Goal: Check status: Check status

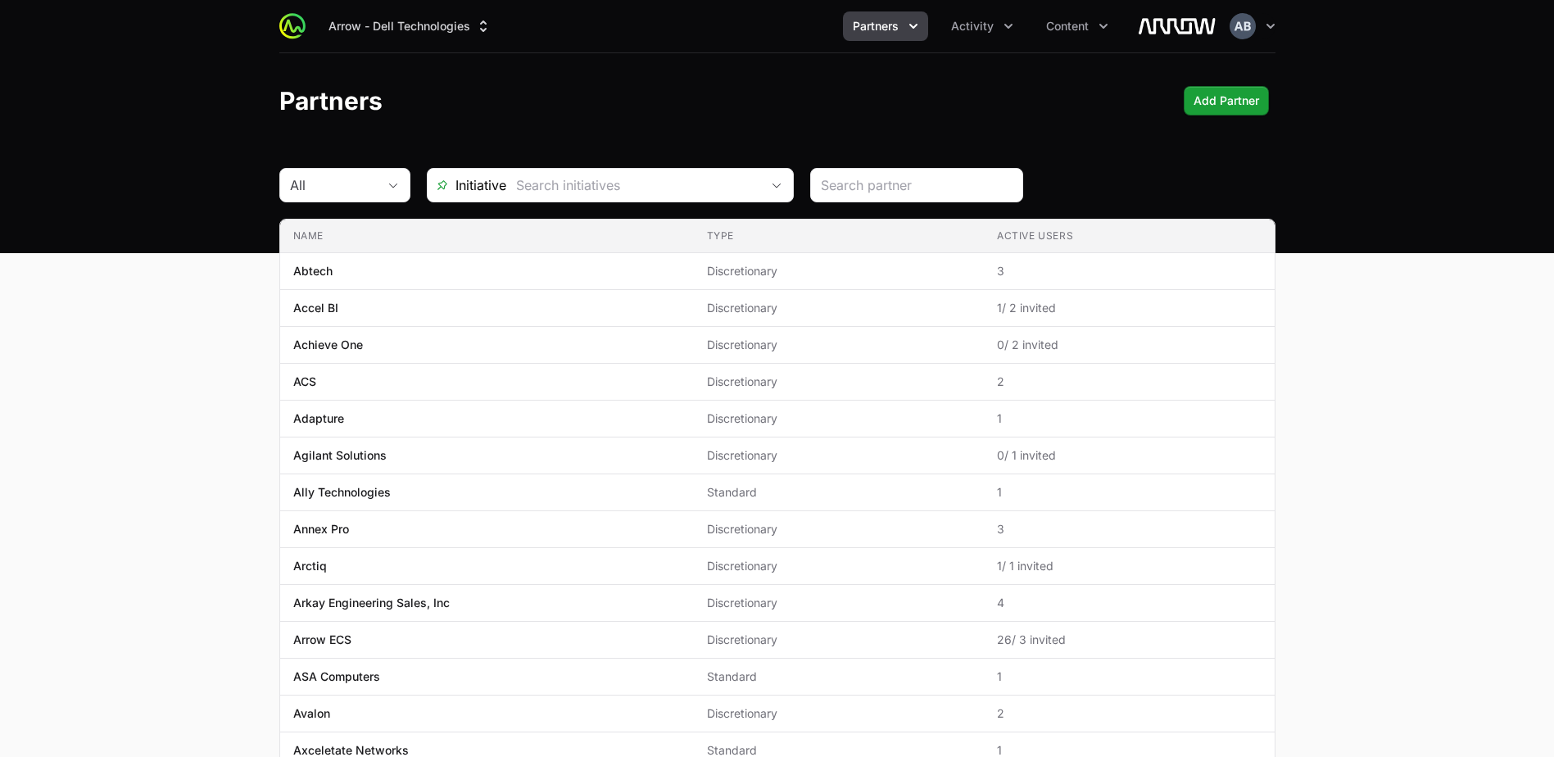
click at [977, 9] on div "Arrow - Dell Technologies Partners Activity Content Open user menu Open main me…" at bounding box center [777, 26] width 996 height 52
click at [975, 37] on button "Activity" at bounding box center [982, 25] width 82 height 29
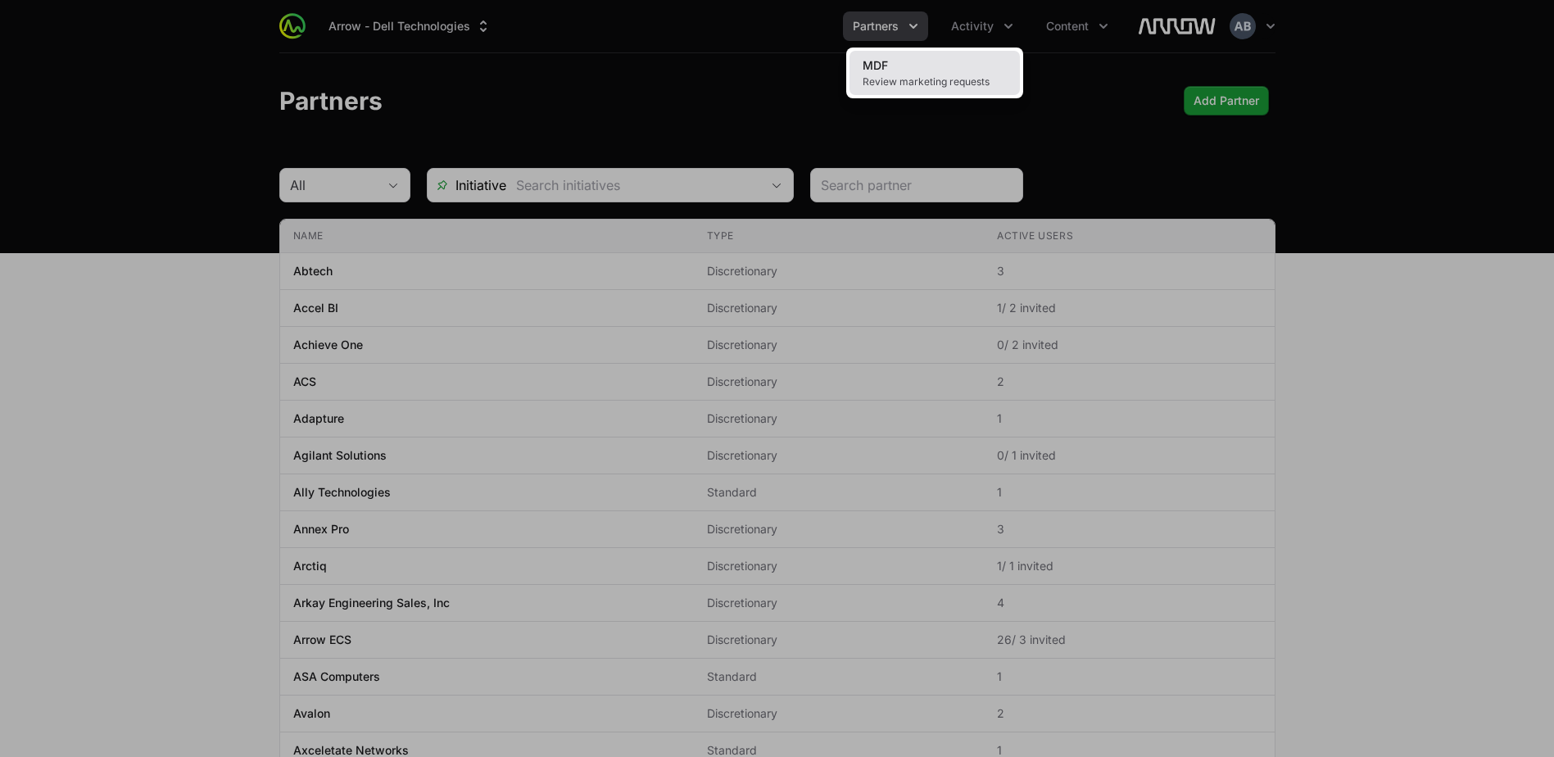
click at [954, 87] on span "Review marketing requests" at bounding box center [934, 81] width 144 height 13
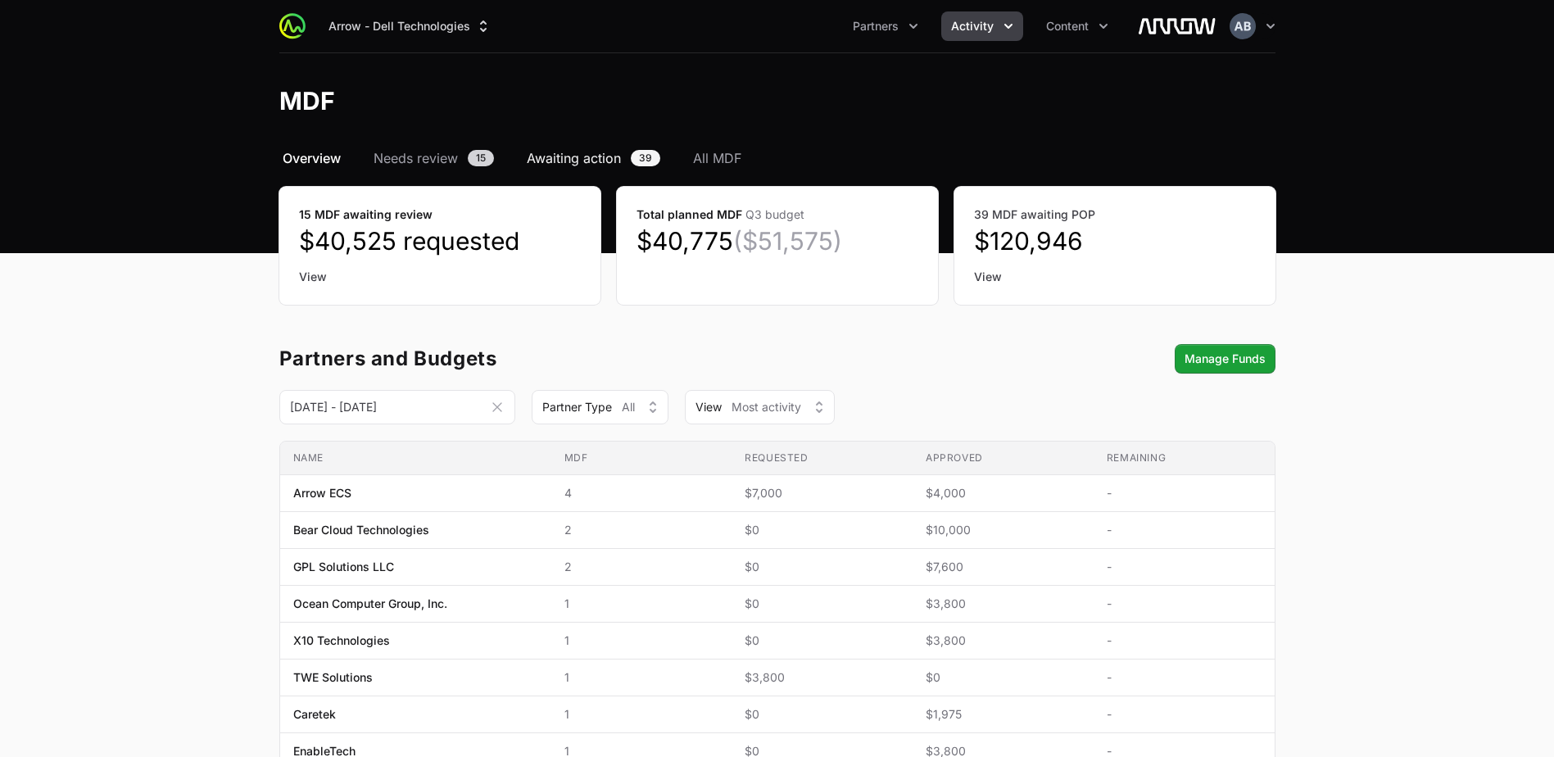
click at [586, 155] on span "Awaiting action" at bounding box center [574, 158] width 94 height 20
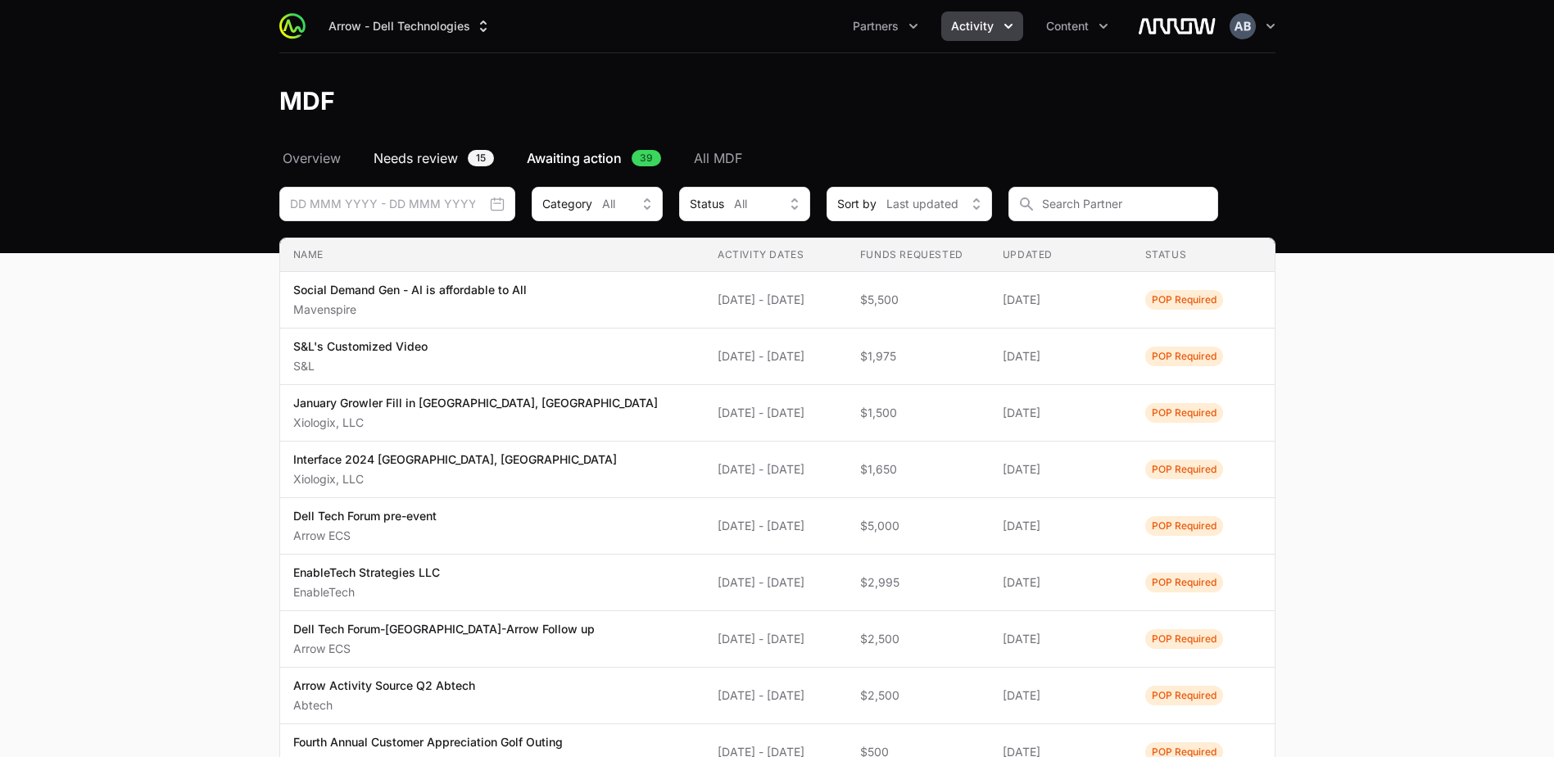
click at [441, 162] on span "Needs review" at bounding box center [415, 158] width 84 height 20
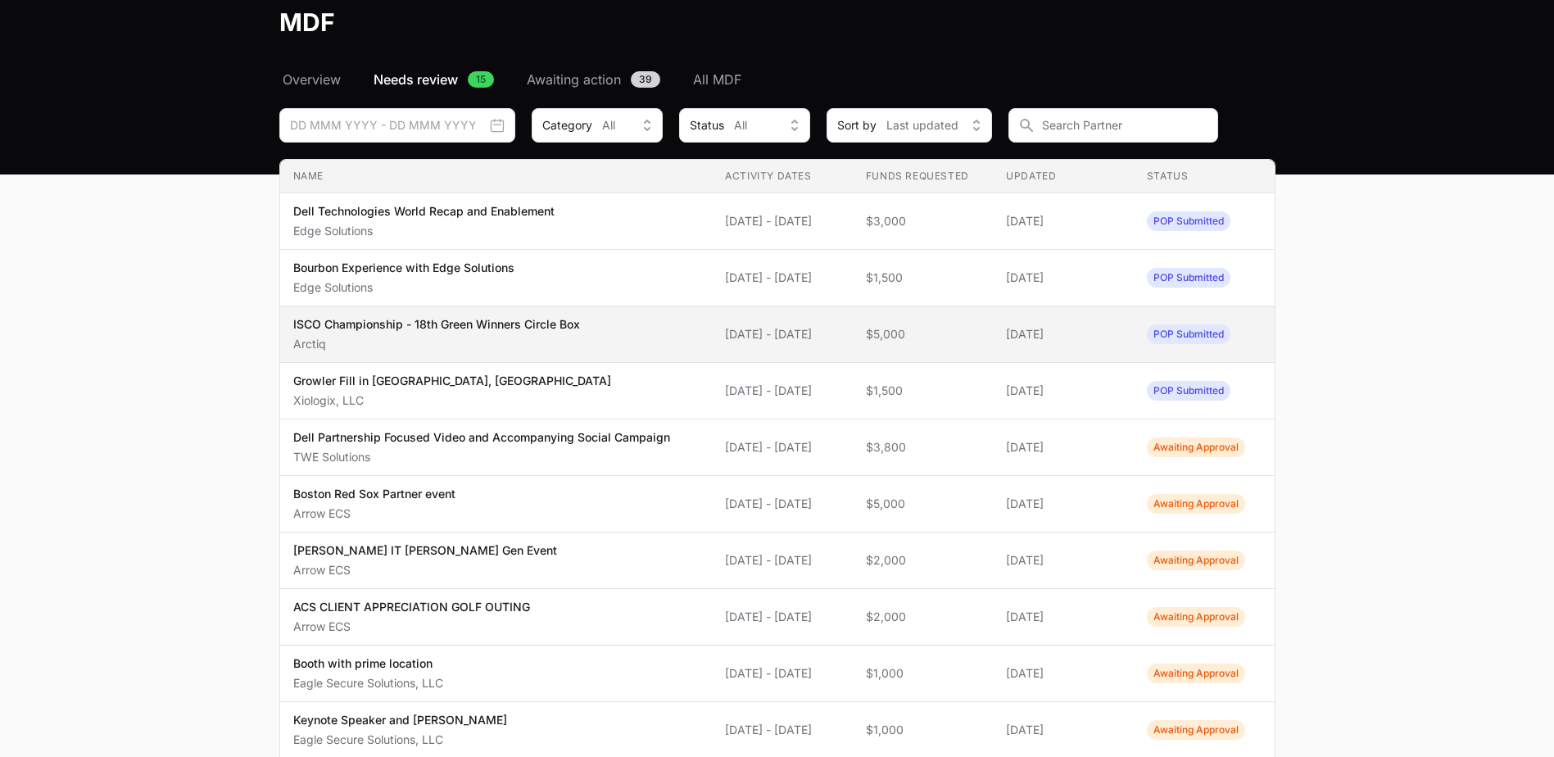
scroll to position [509, 0]
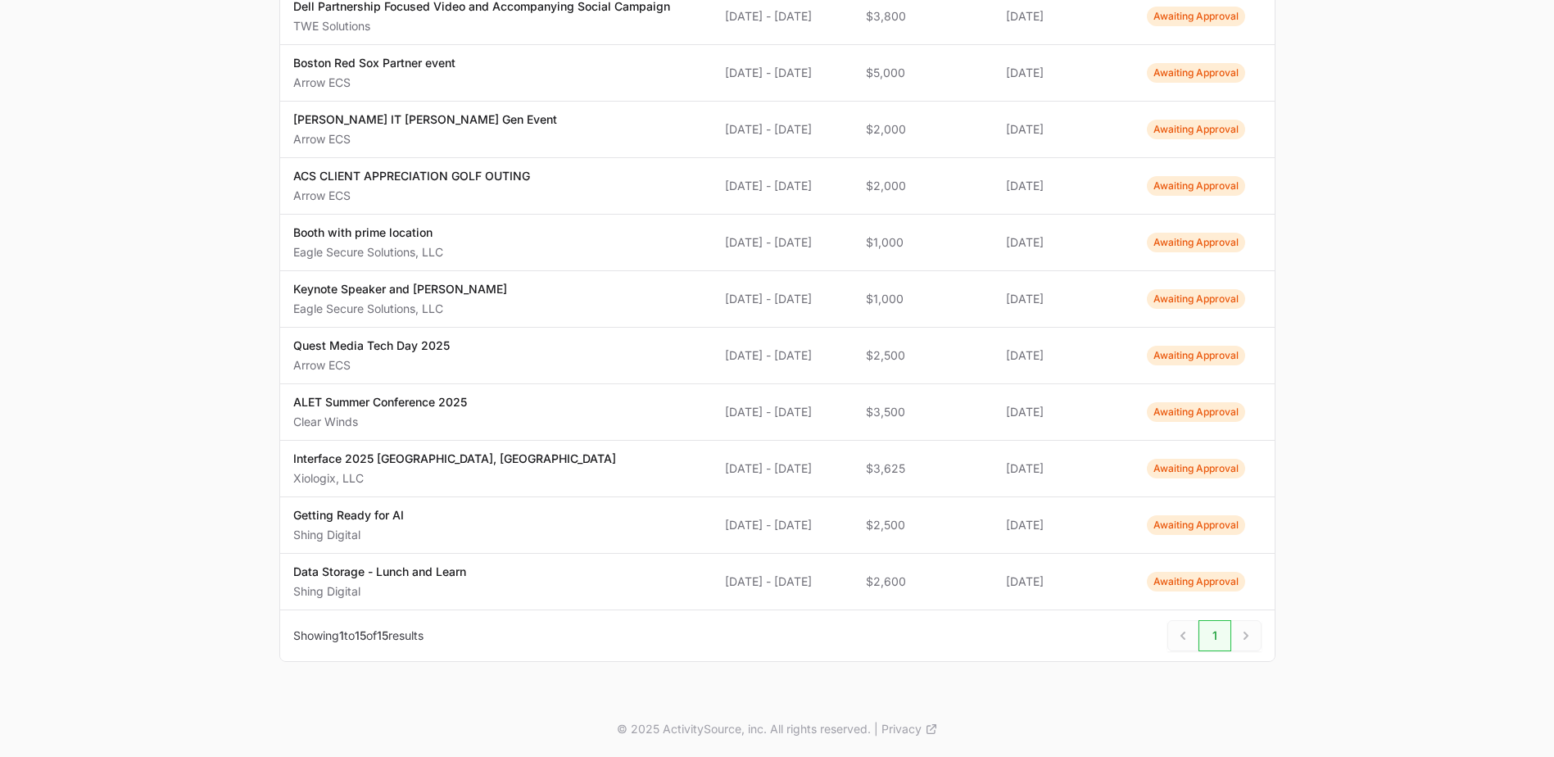
click at [1243, 628] on div "Next" at bounding box center [1246, 635] width 30 height 31
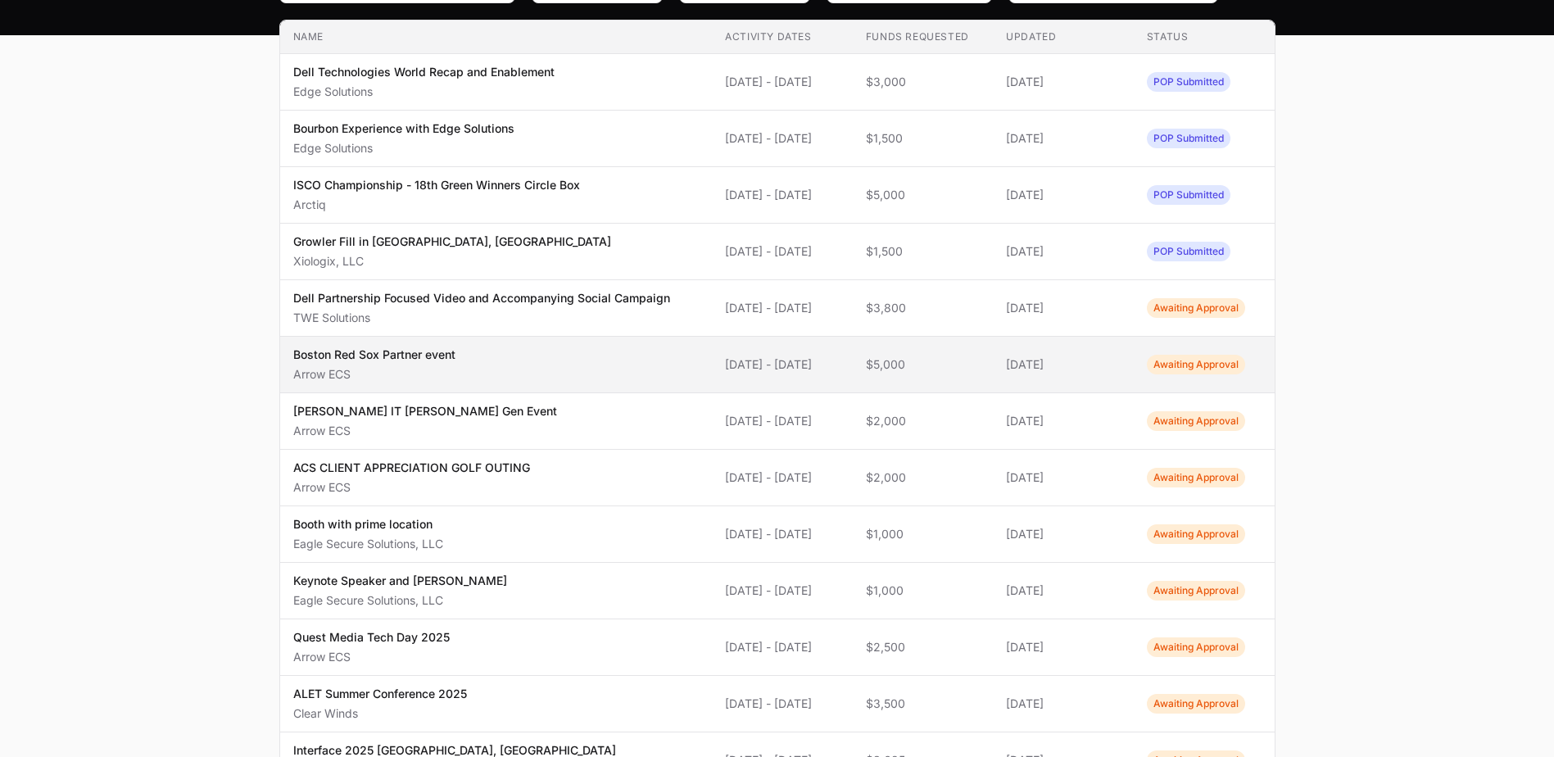
scroll to position [0, 0]
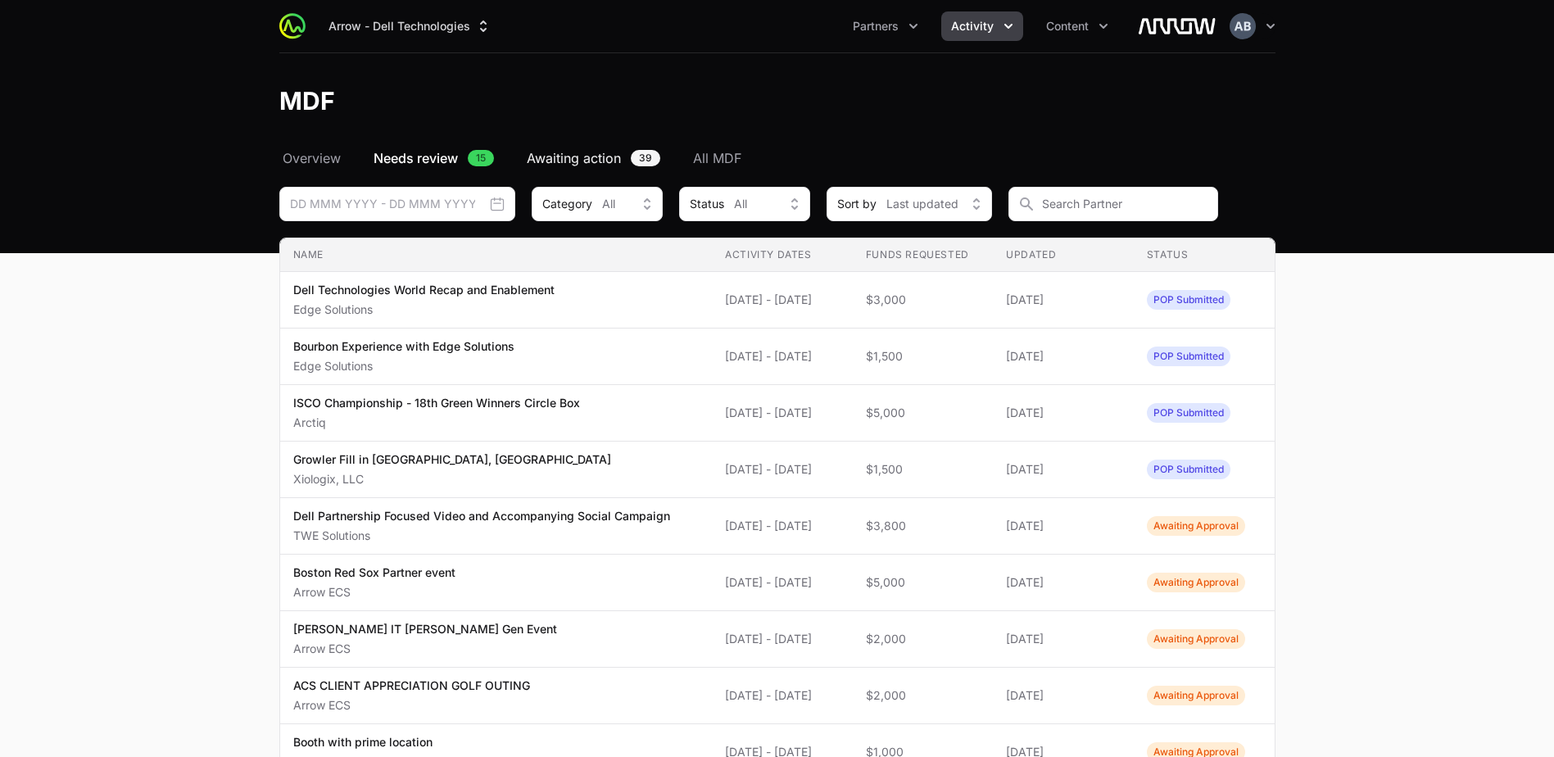
click at [573, 159] on span "Awaiting action" at bounding box center [574, 158] width 94 height 20
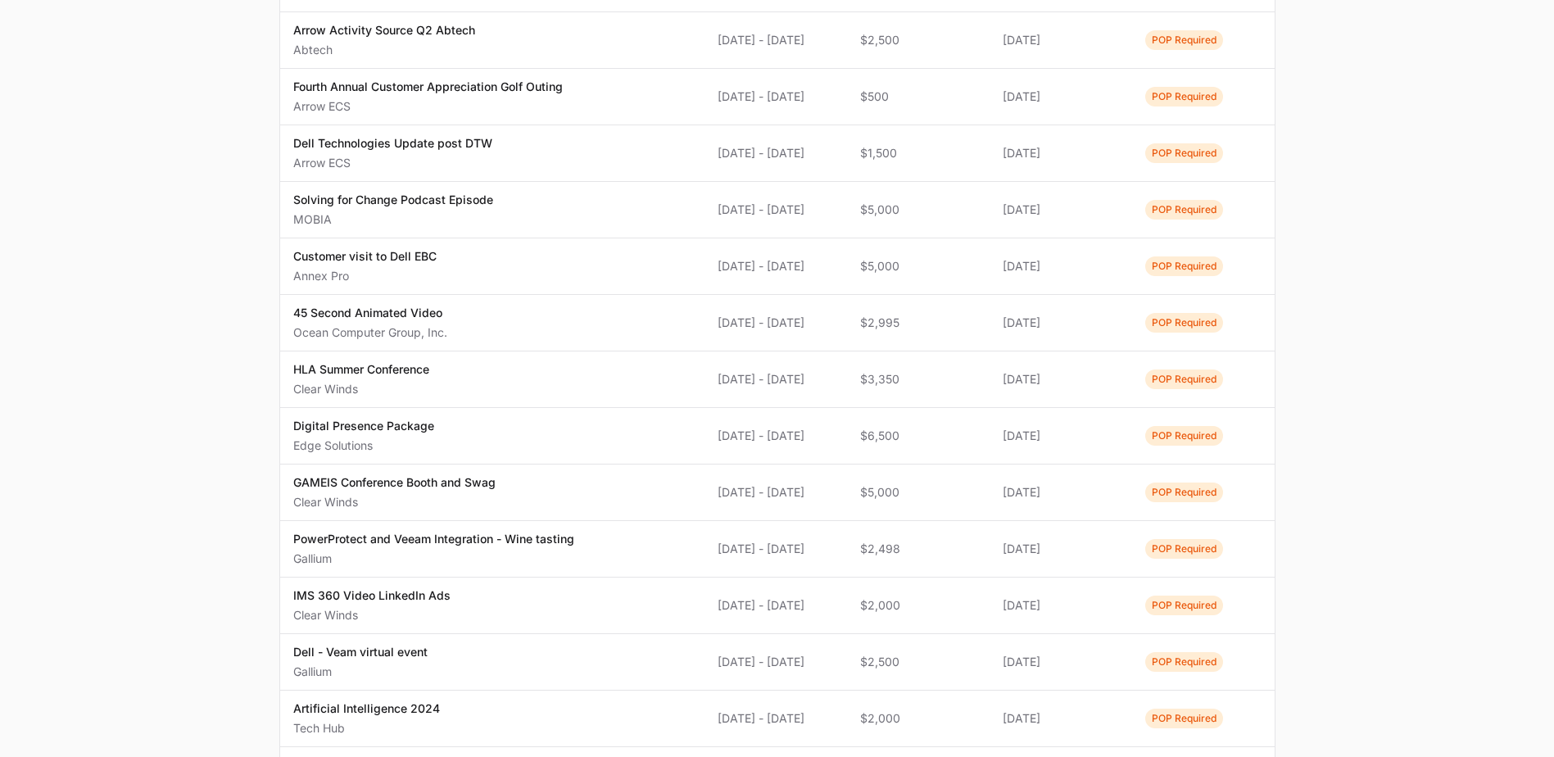
scroll to position [1075, 0]
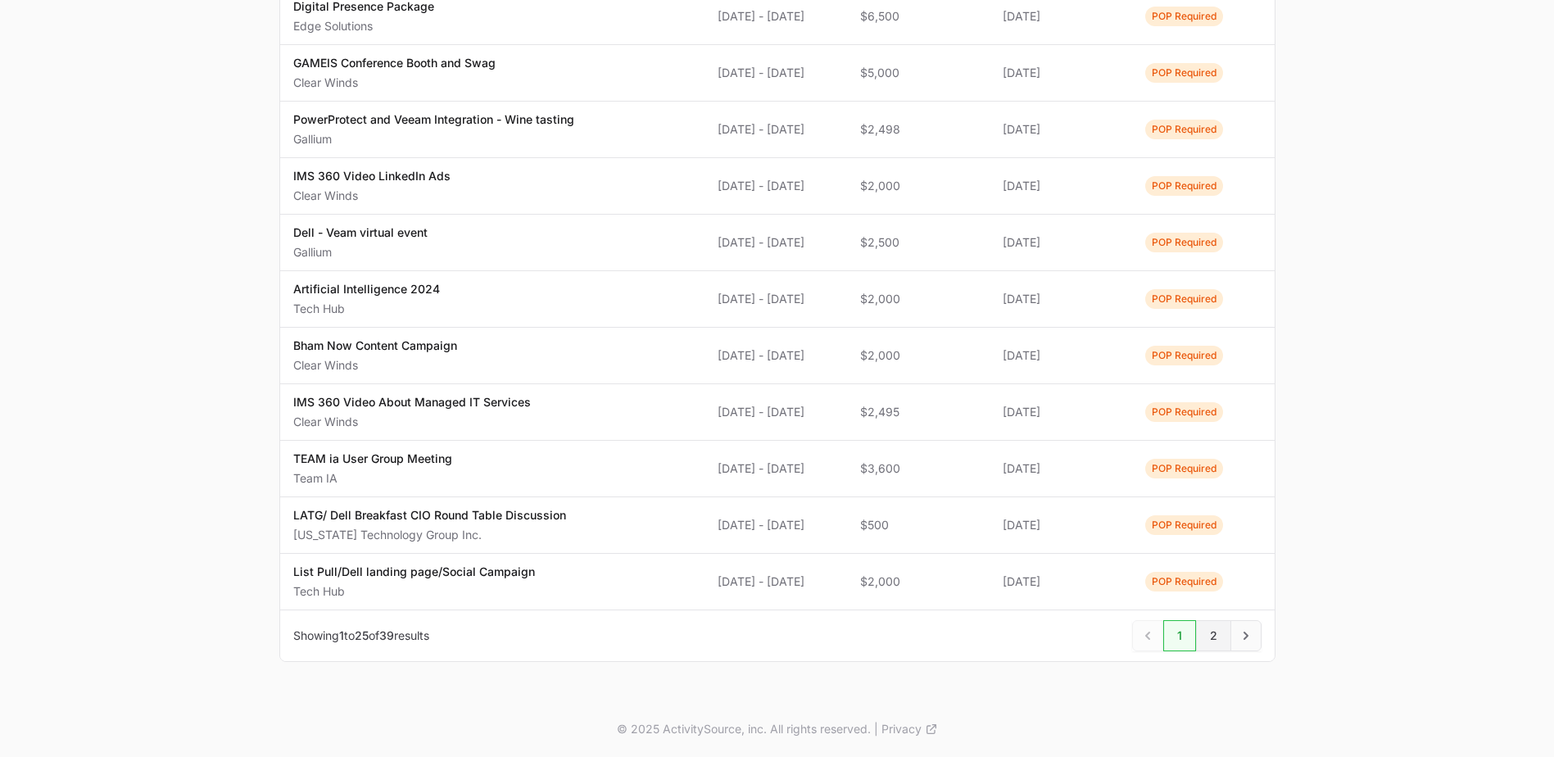
click at [1213, 637] on span "2" at bounding box center [1213, 635] width 35 height 31
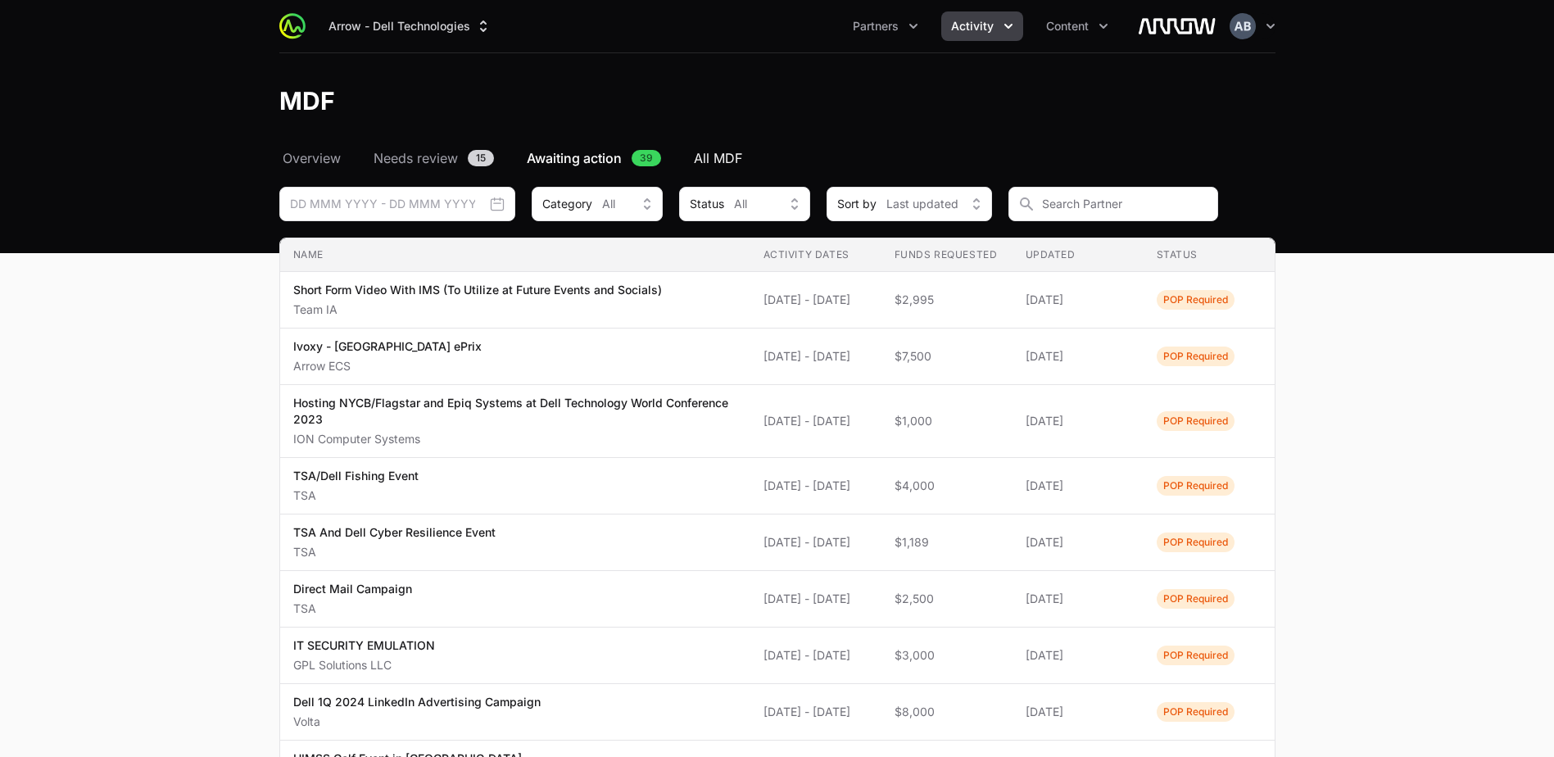
click at [732, 152] on span "All MDF" at bounding box center [718, 158] width 48 height 20
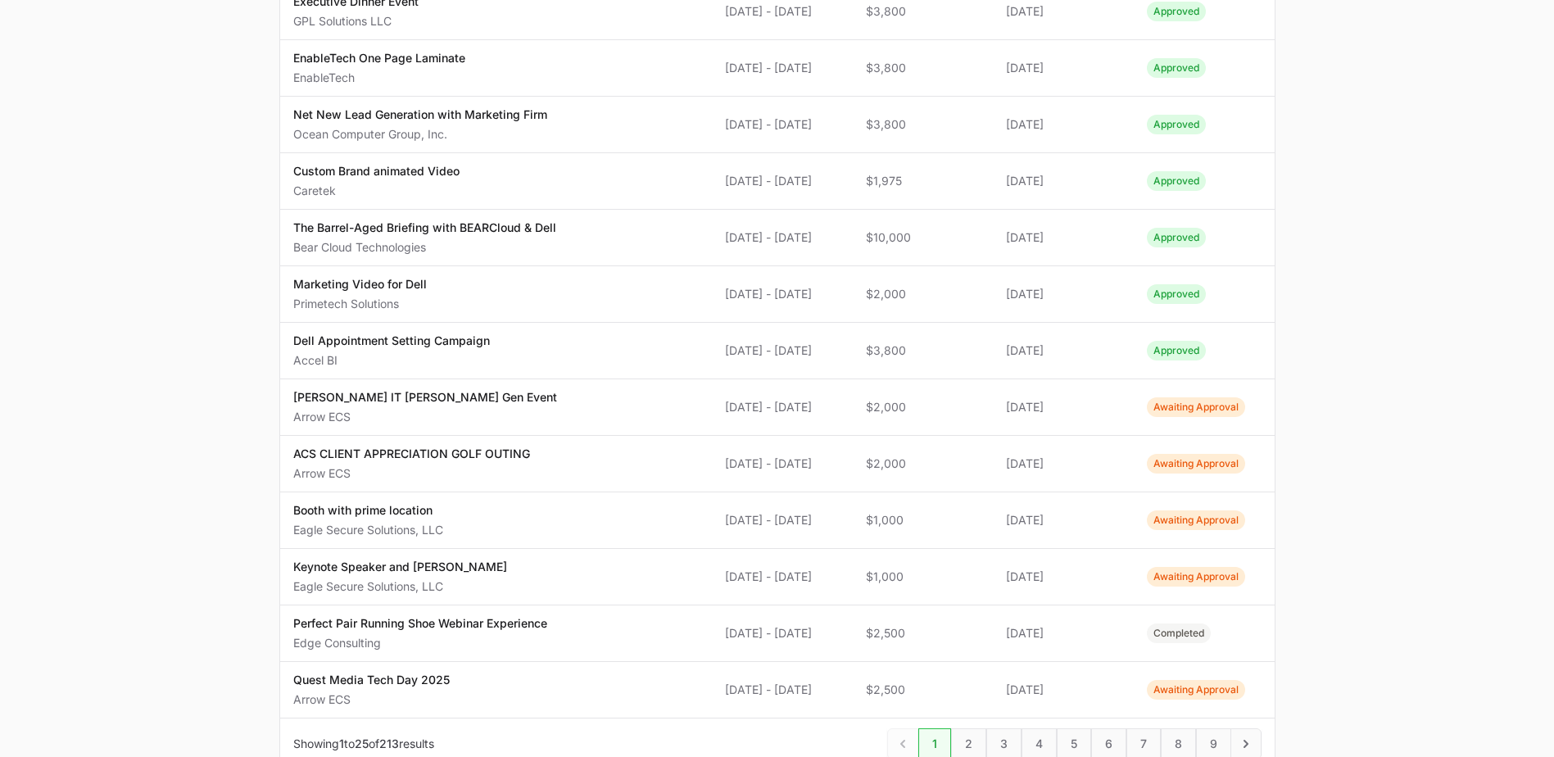
scroll to position [1075, 0]
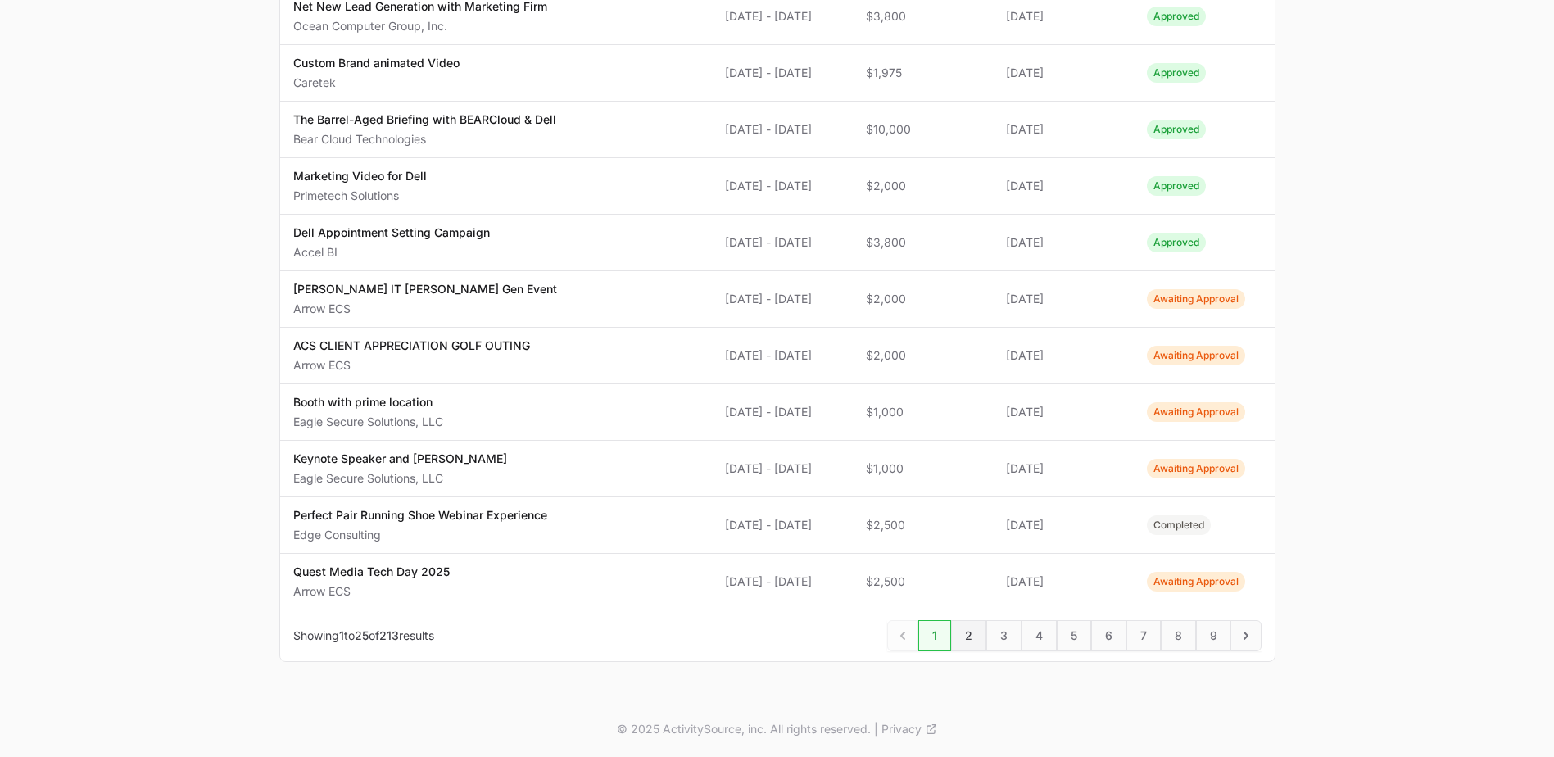
click at [965, 636] on span "2" at bounding box center [968, 635] width 35 height 31
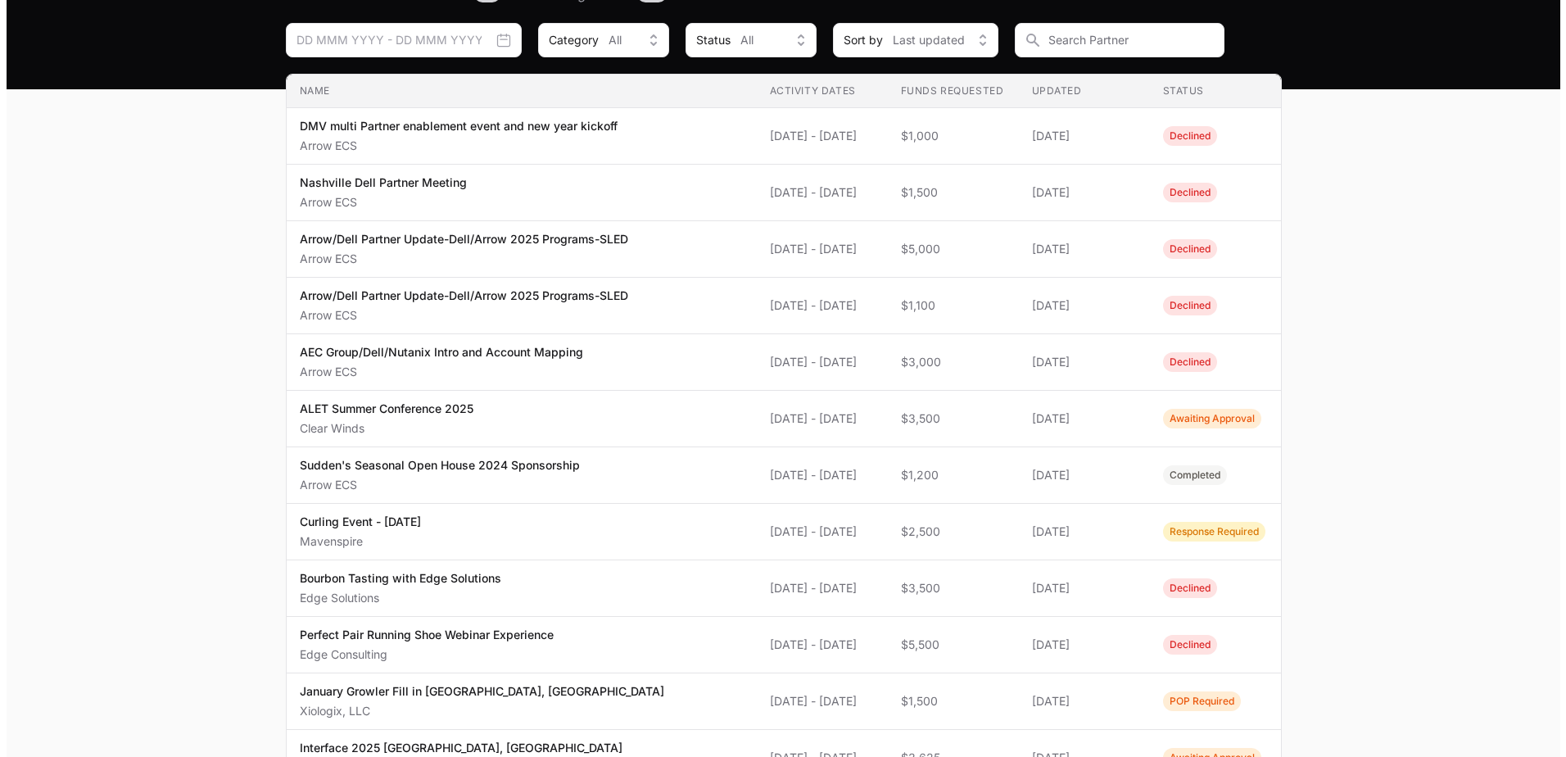
scroll to position [328, 0]
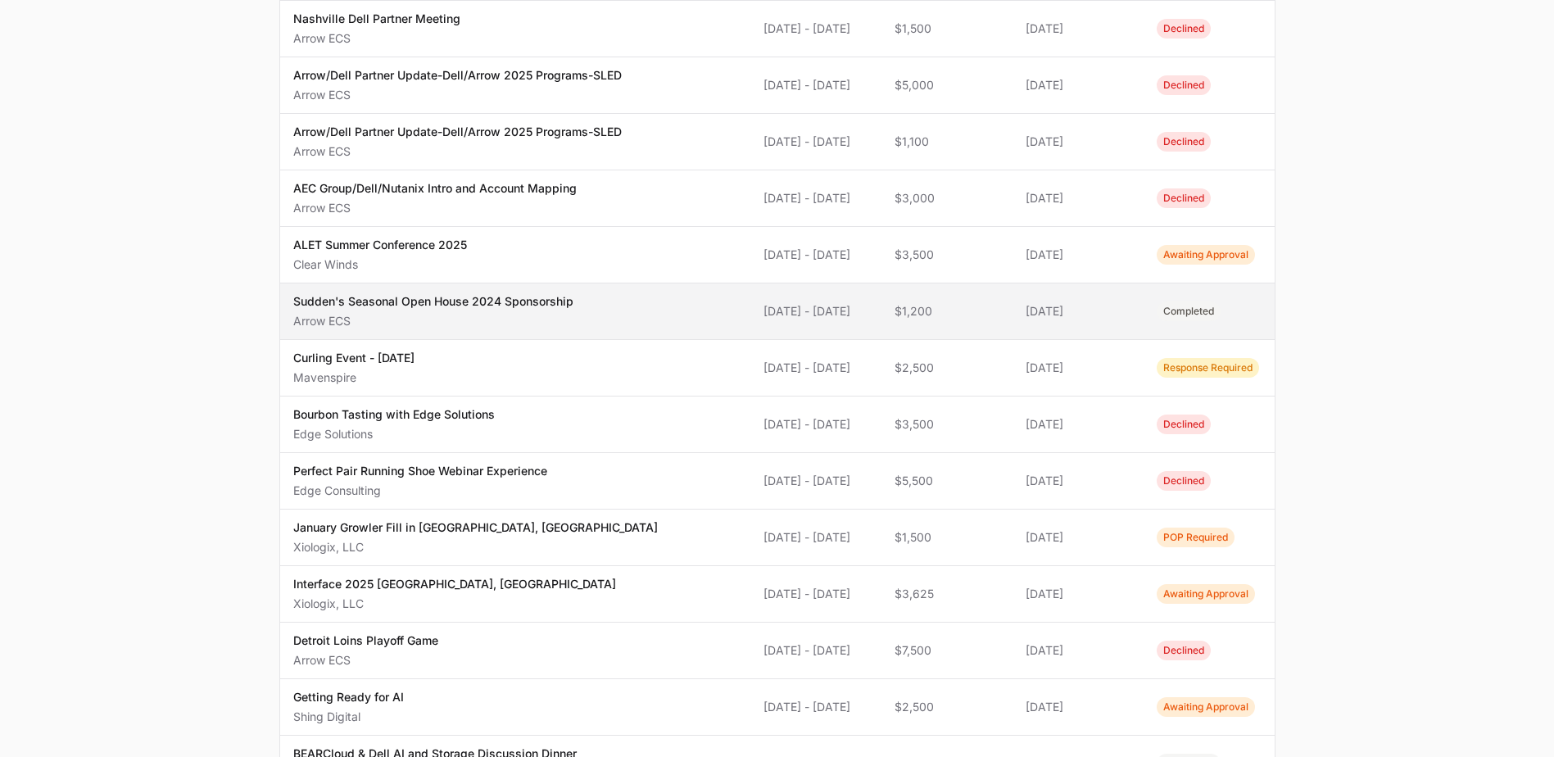
click at [679, 316] on span "Sudden's Seasonal Open House 2024 Sponsorship Arrow ECS" at bounding box center [515, 311] width 444 height 36
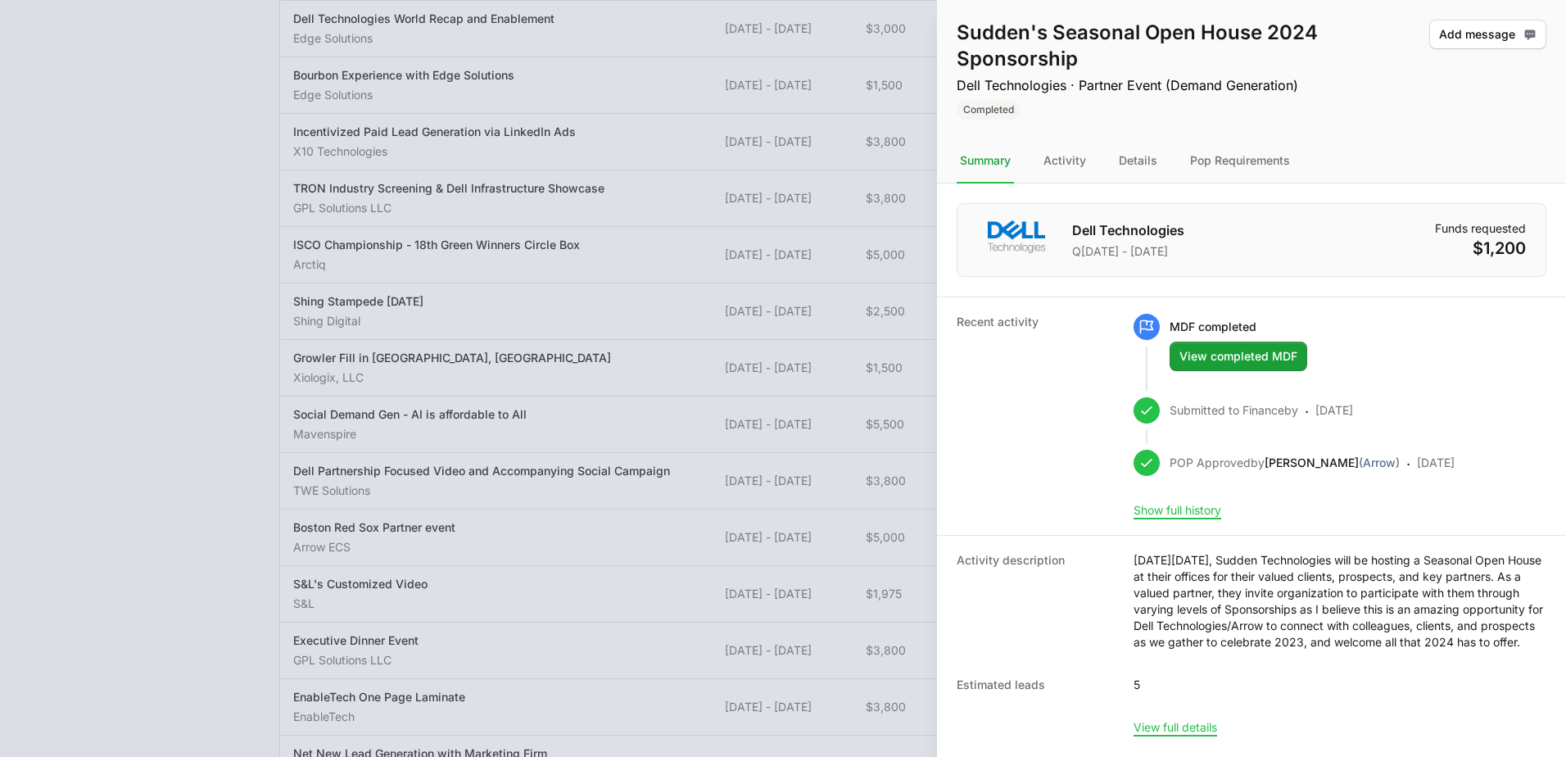
scroll to position [11, 0]
click at [1217, 157] on div "Pop Requirements" at bounding box center [1240, 161] width 106 height 44
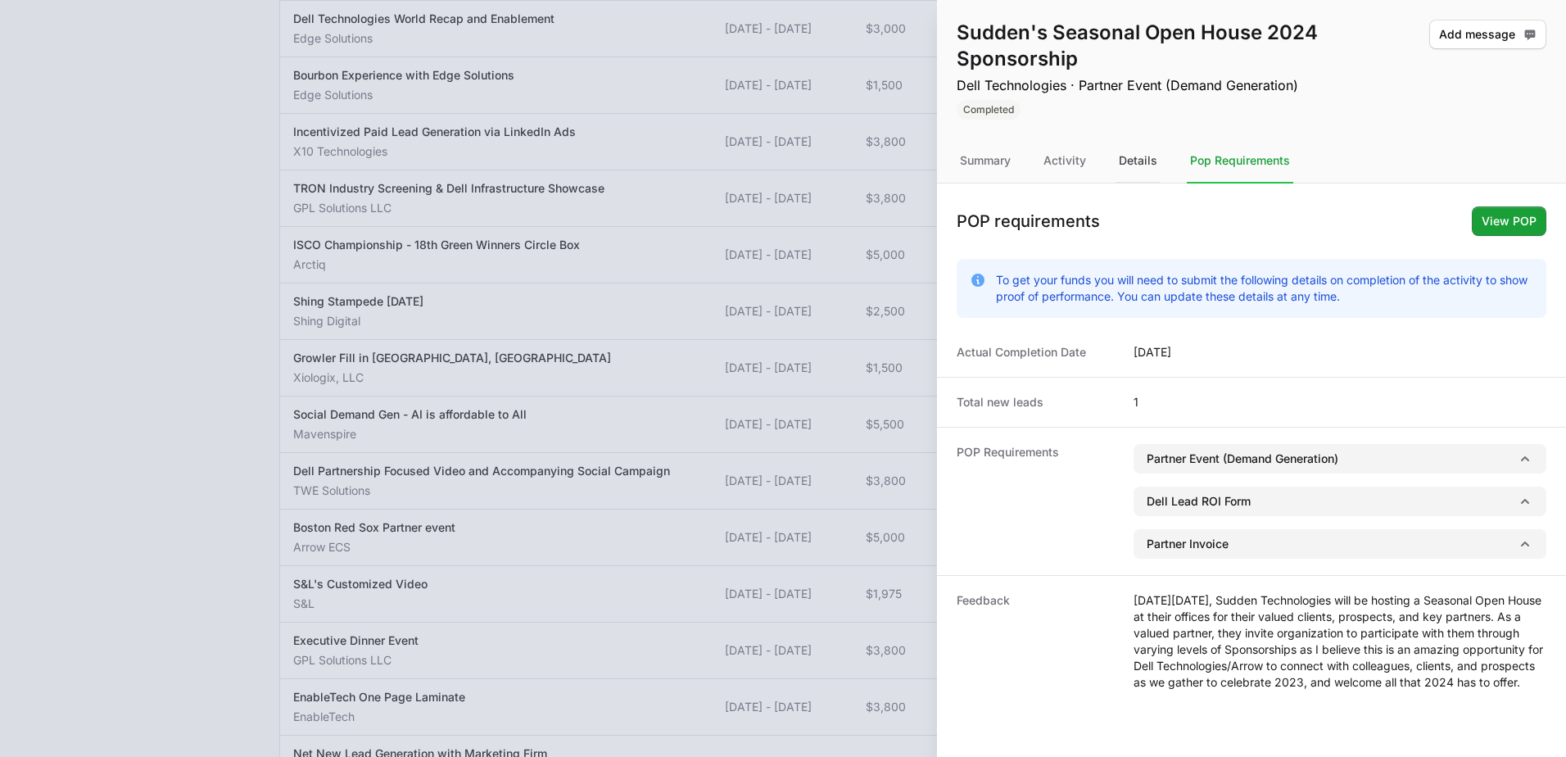
click at [1124, 159] on div "Details" at bounding box center [1138, 161] width 45 height 44
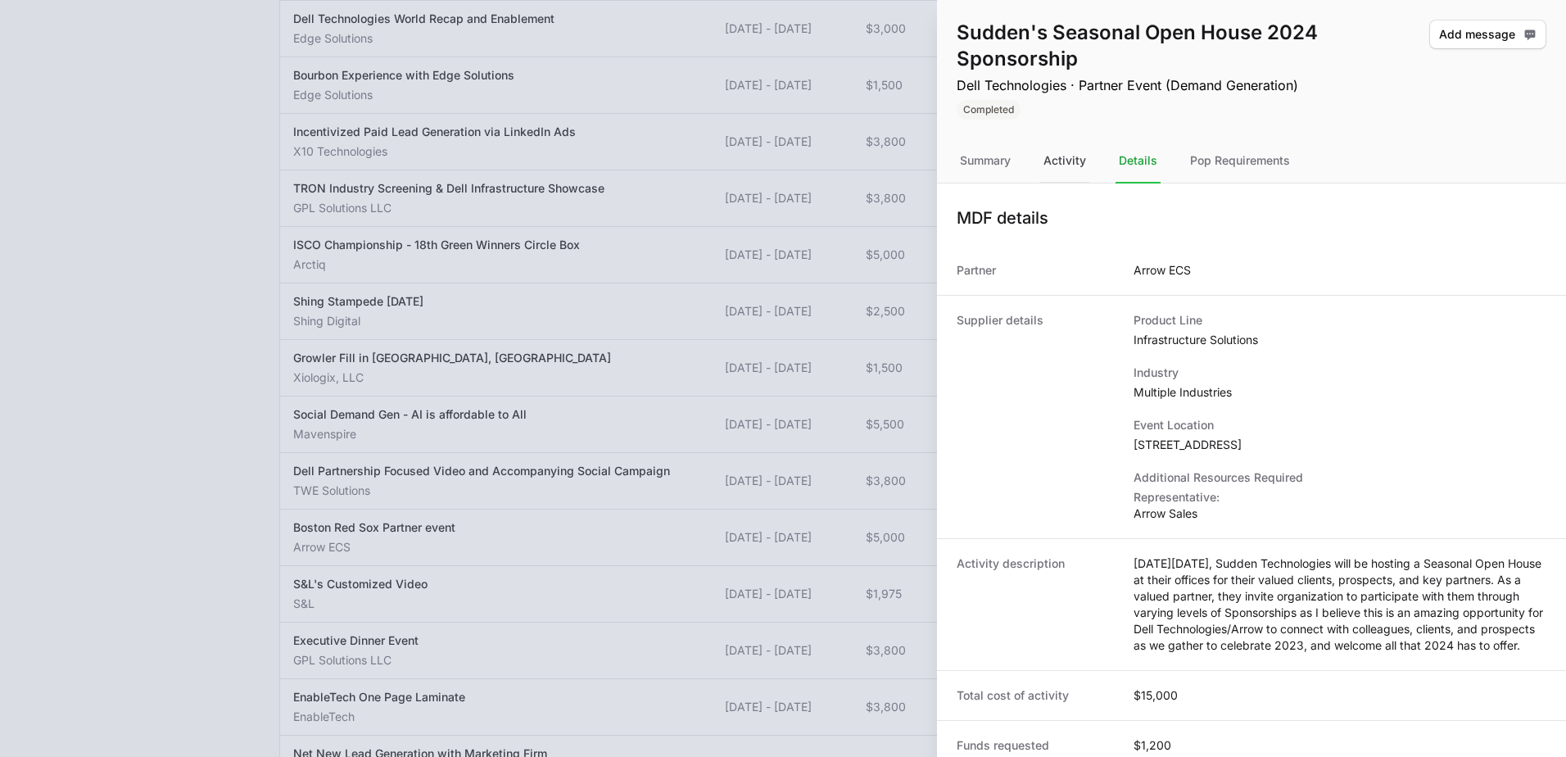
click at [1057, 170] on div "Activity" at bounding box center [1064, 161] width 49 height 44
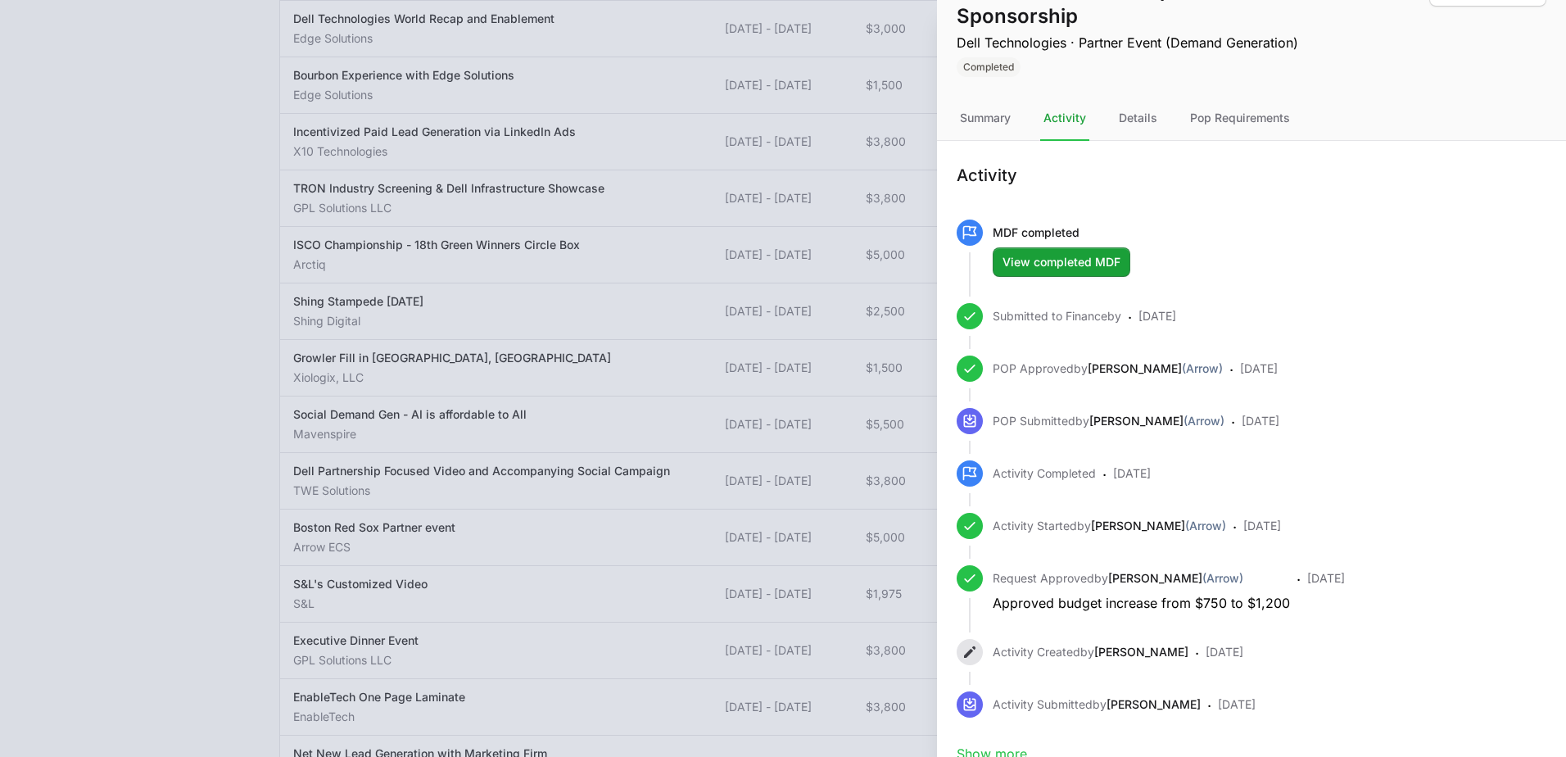
scroll to position [66, 0]
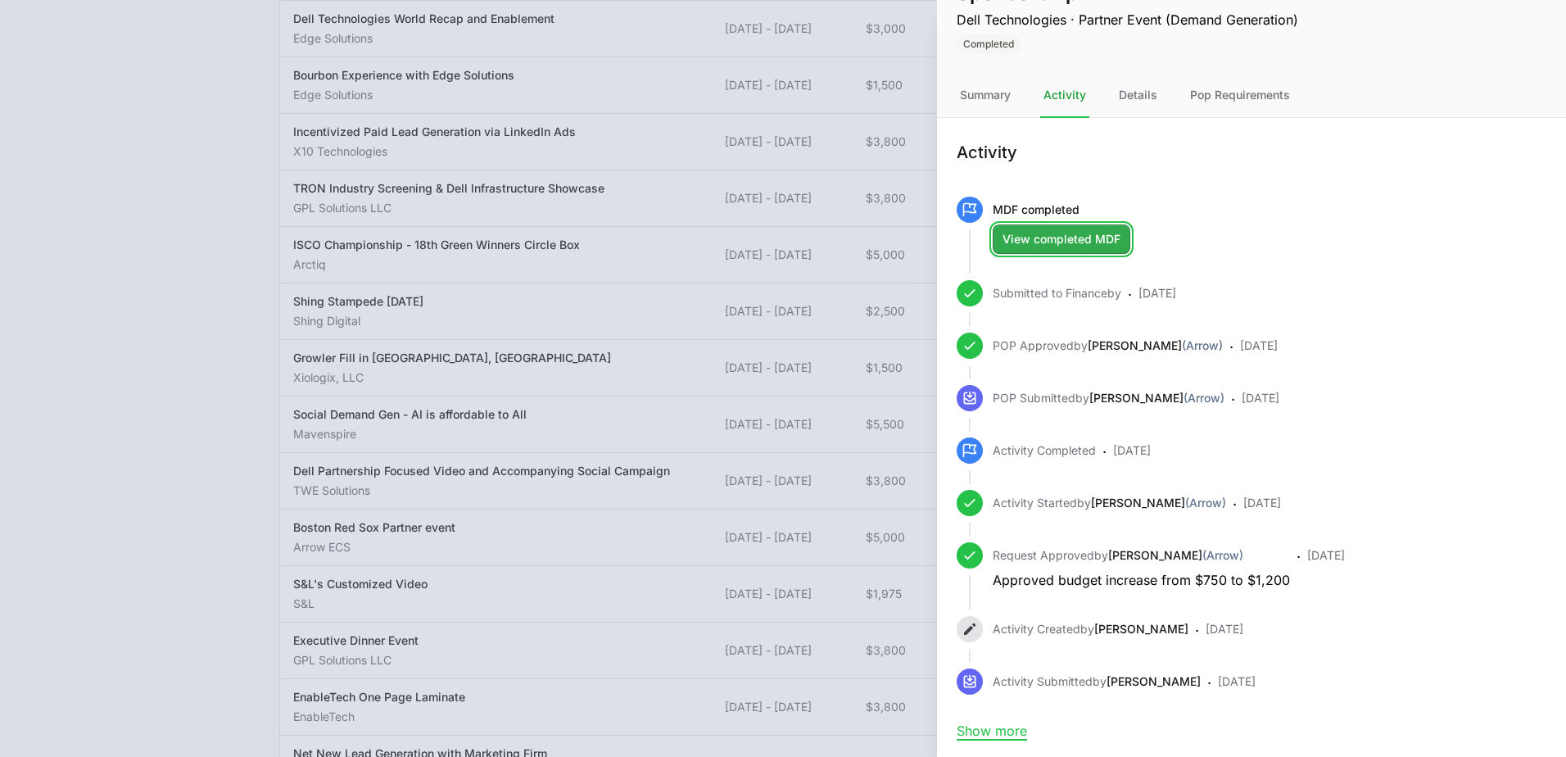
click at [1061, 232] on span "View completed MDF" at bounding box center [1062, 239] width 118 height 20
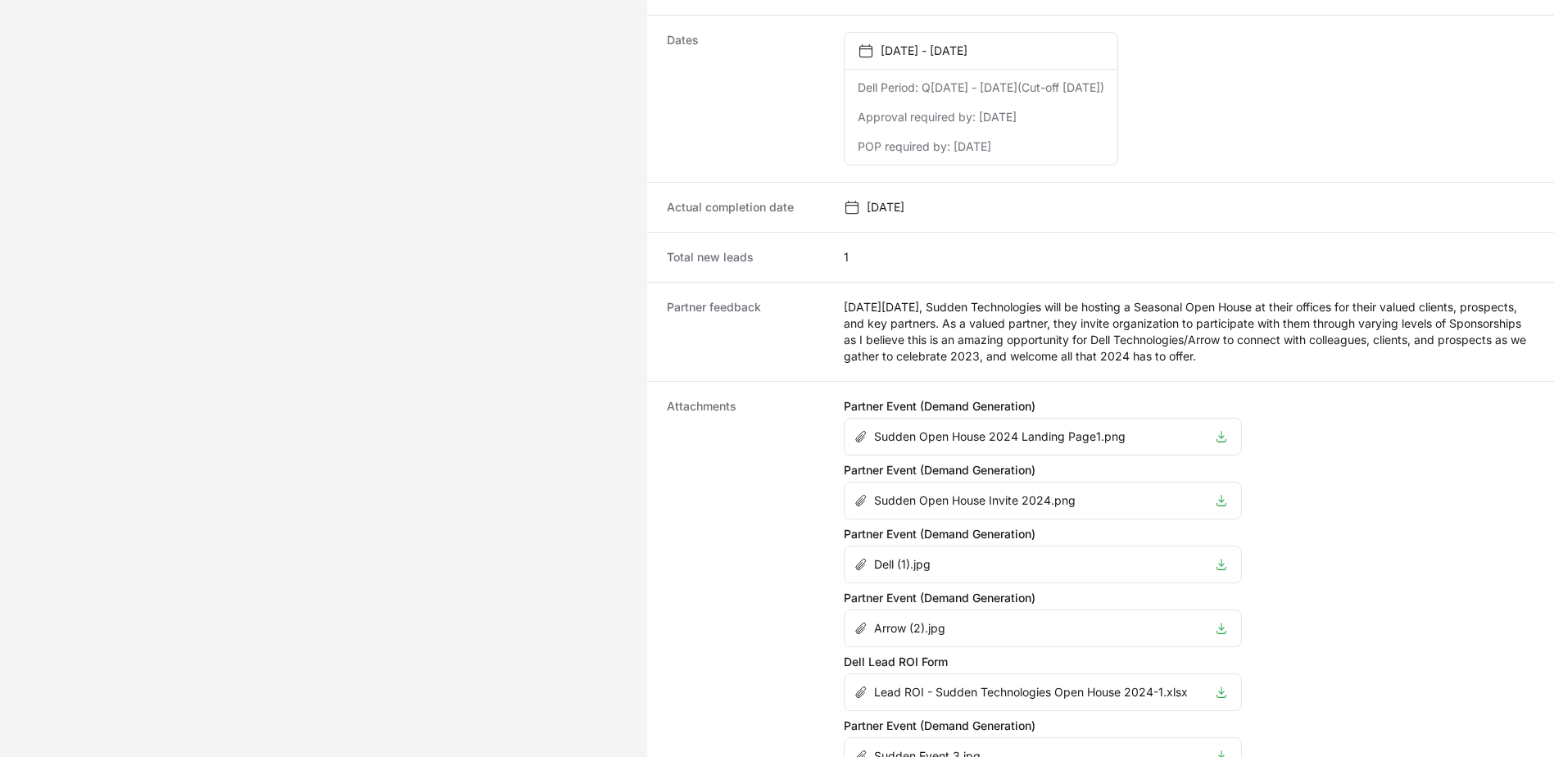
scroll to position [1214, 0]
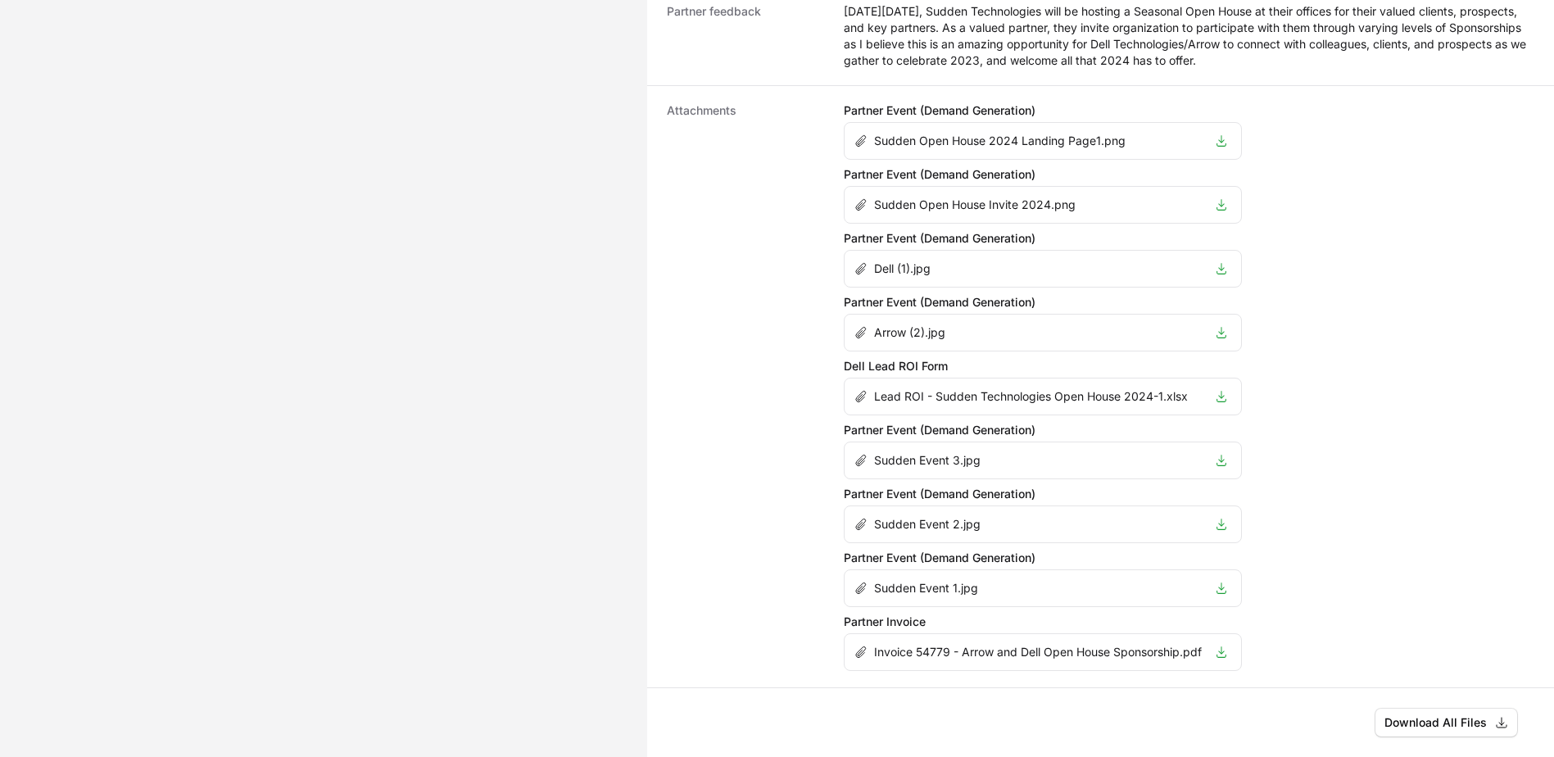
click at [1225, 212] on li "Sudden Open House Invite 2024.png" at bounding box center [1042, 205] width 396 height 36
click at [1222, 206] on icon "Activity details" at bounding box center [1221, 204] width 13 height 13
click at [1221, 143] on icon "Activity details" at bounding box center [1221, 140] width 13 height 13
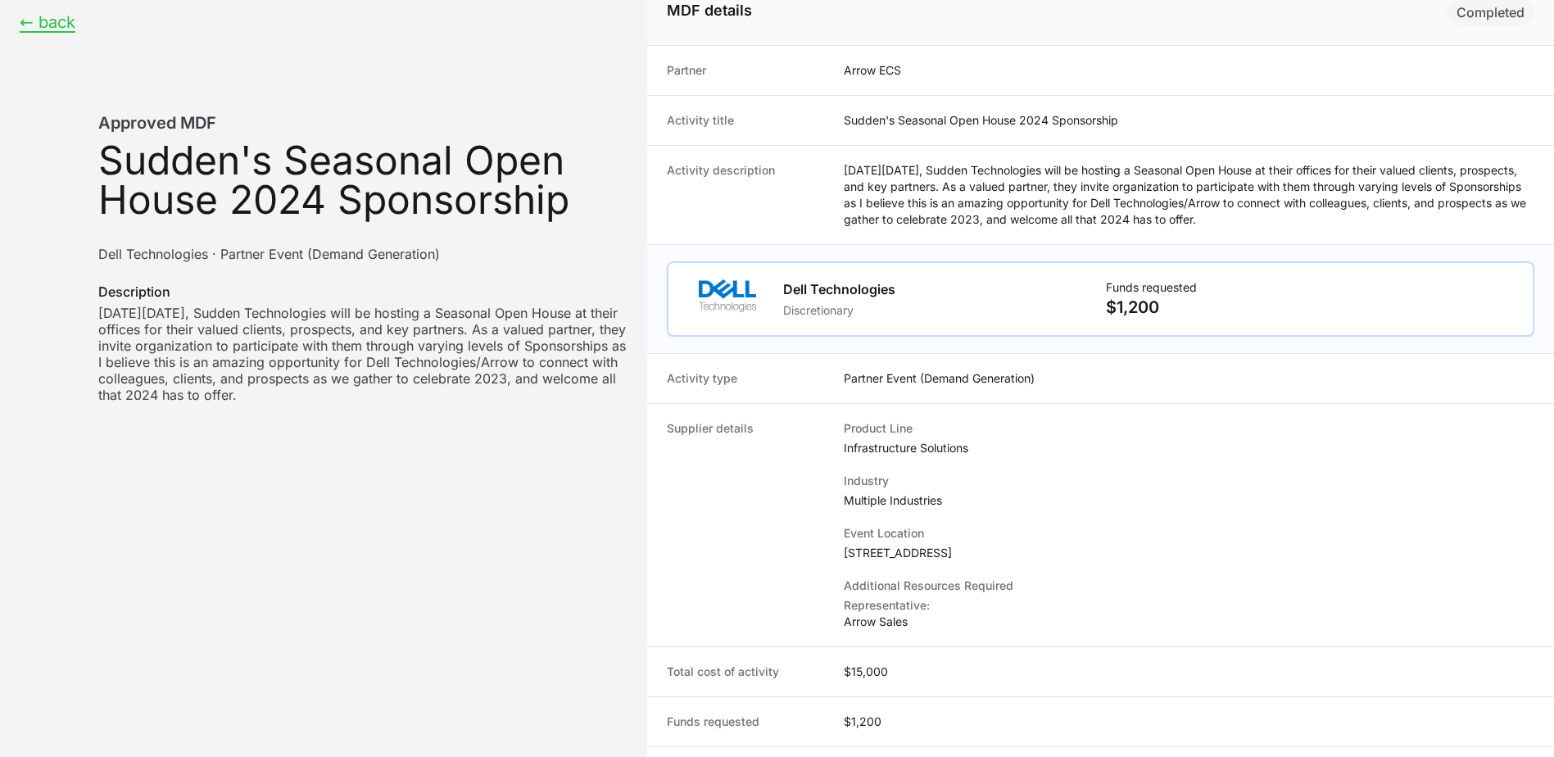
scroll to position [0, 0]
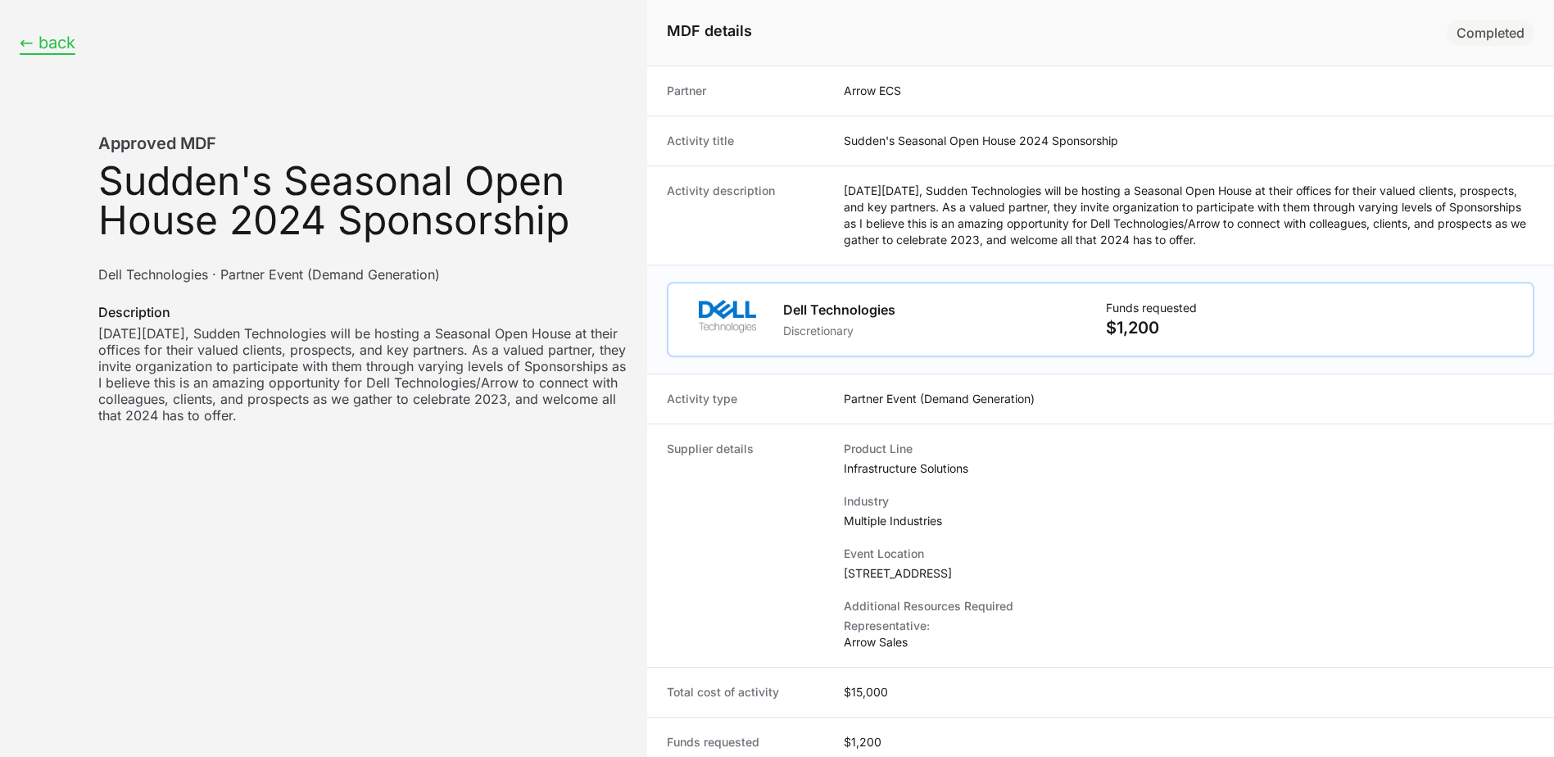
click at [70, 41] on button "← back" at bounding box center [48, 43] width 56 height 20
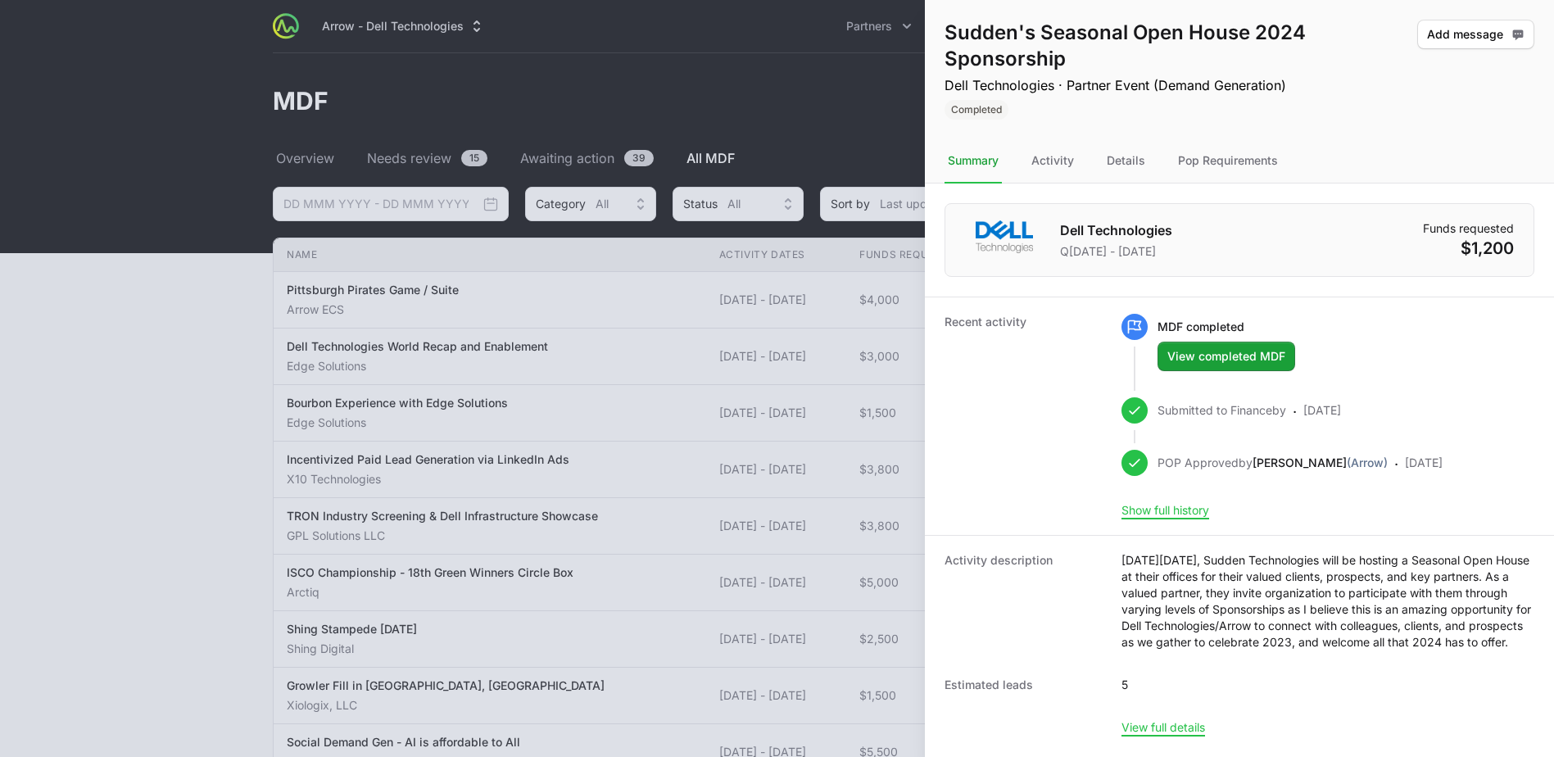
scroll to position [328, 0]
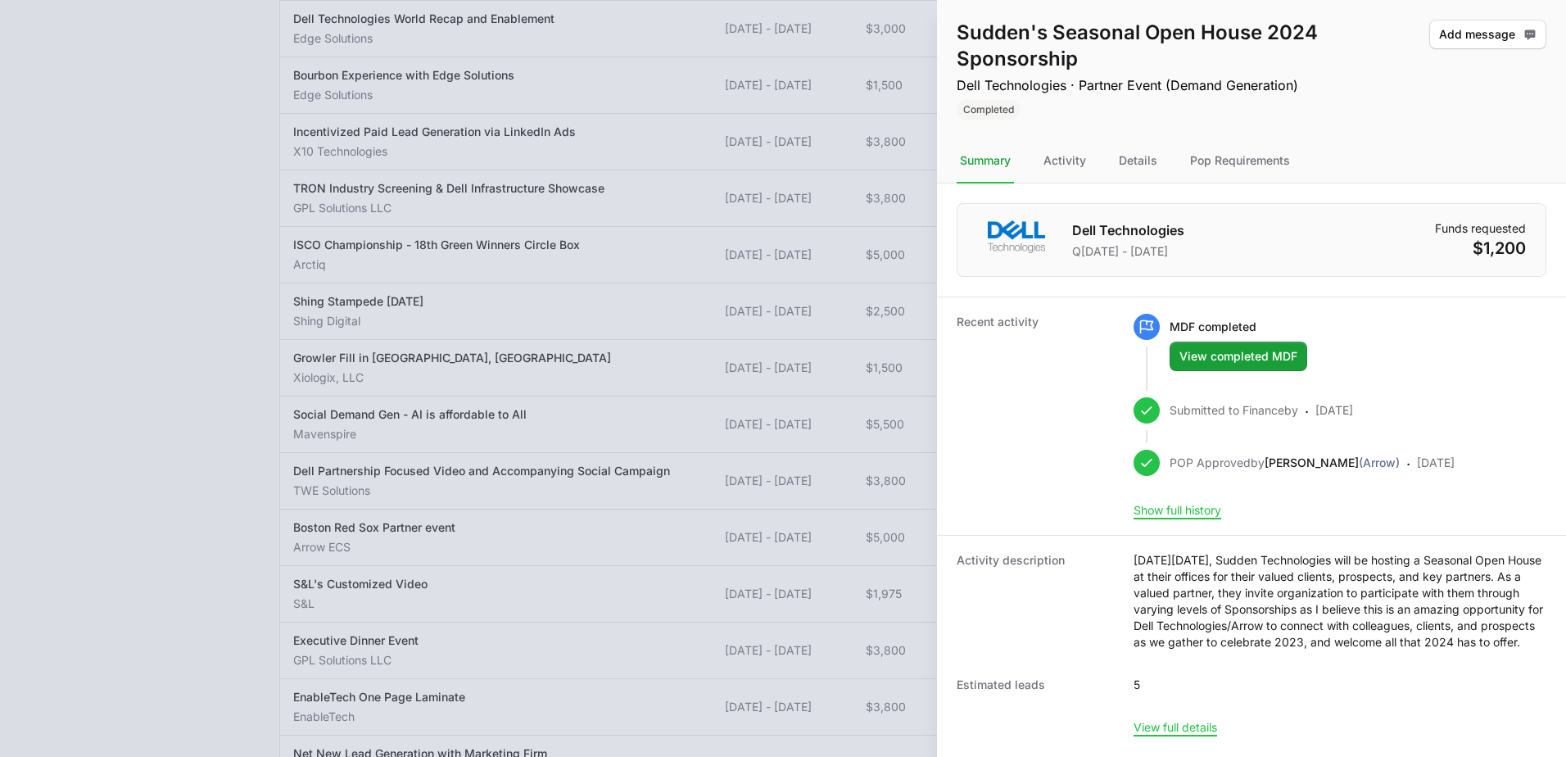
click at [644, 366] on div at bounding box center [783, 378] width 1566 height 757
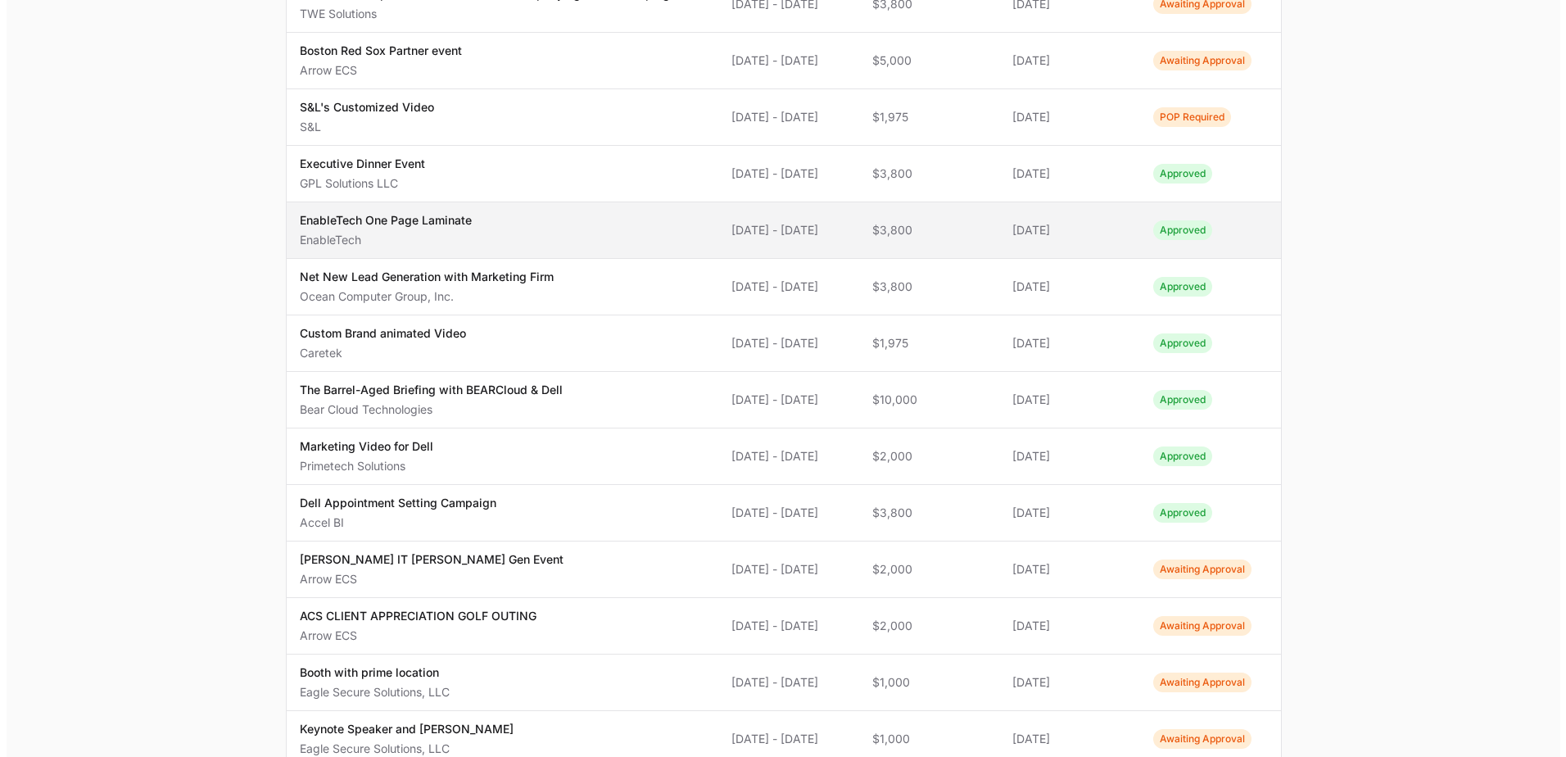
scroll to position [983, 0]
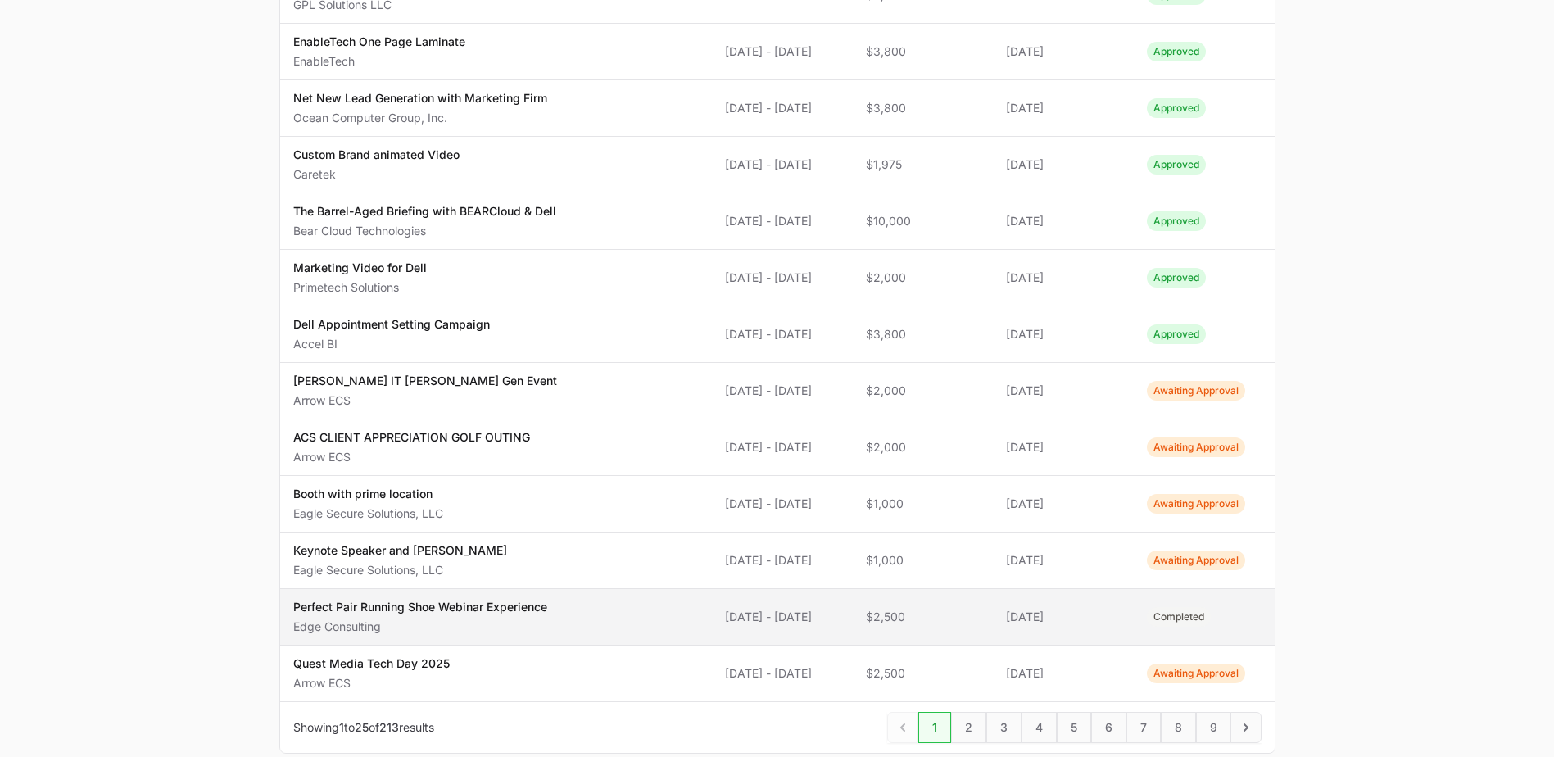
click at [947, 618] on span "$2,500" at bounding box center [923, 617] width 115 height 16
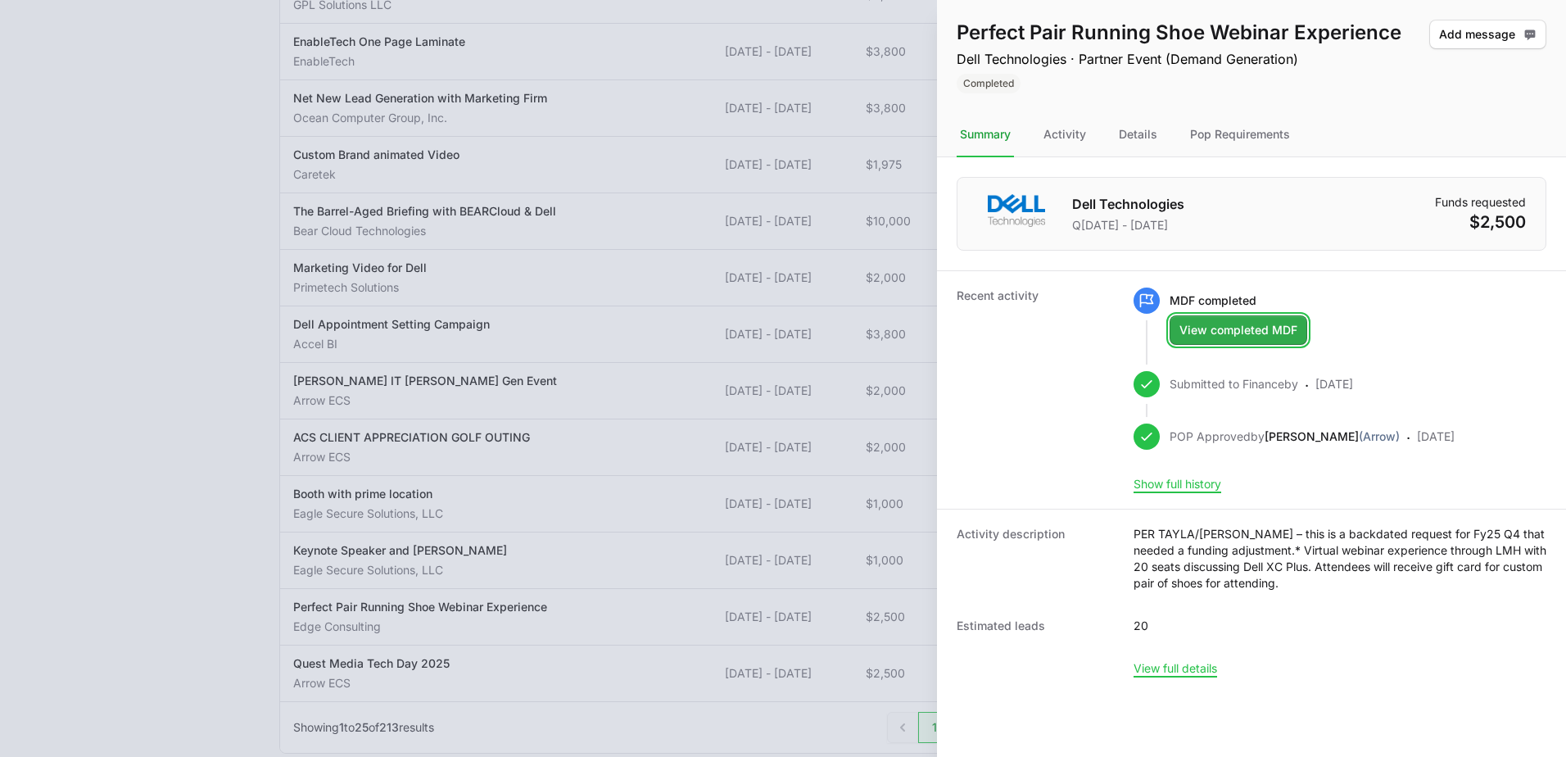
click at [1281, 322] on span "View completed MDF" at bounding box center [1238, 330] width 118 height 20
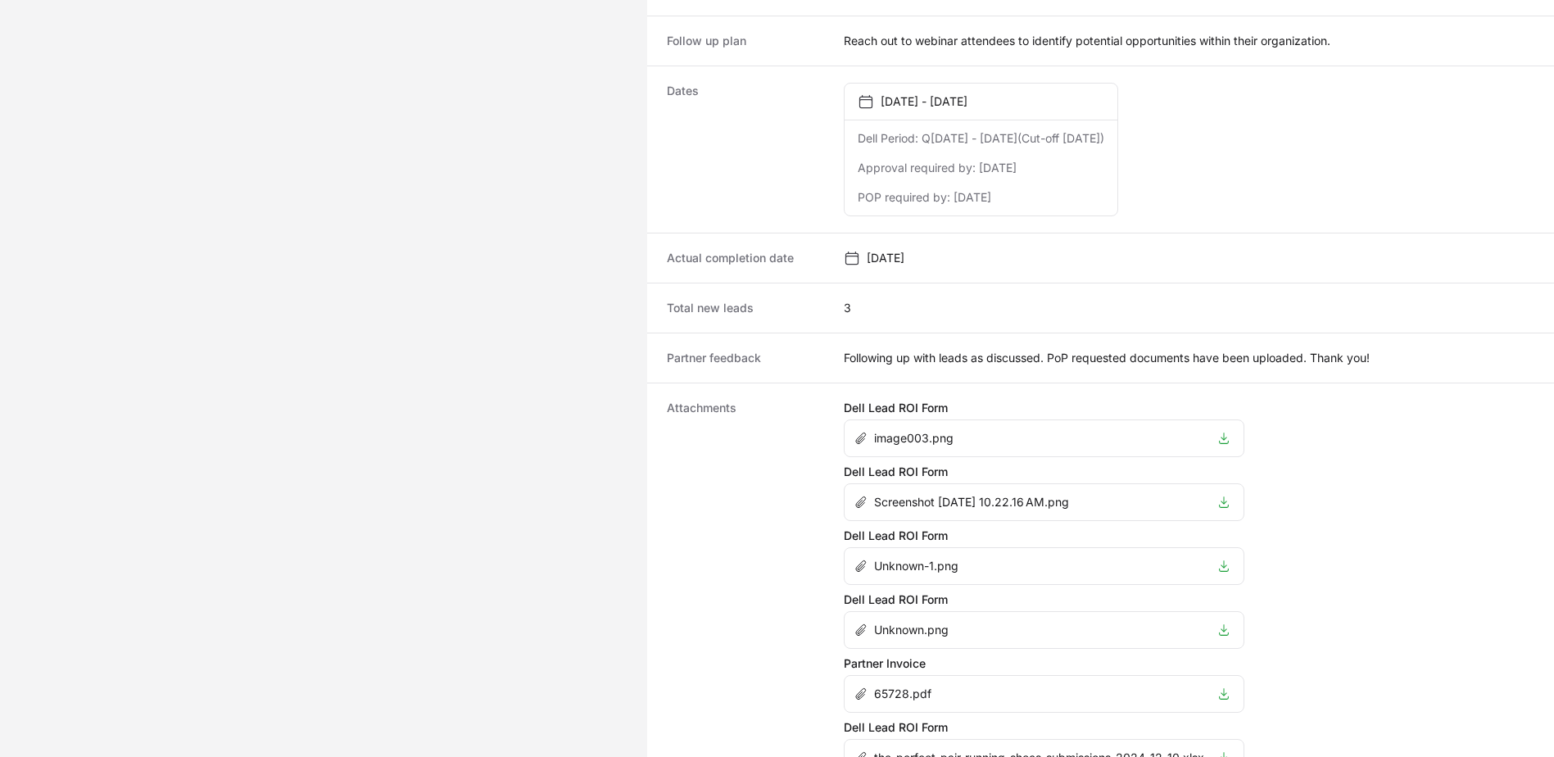
scroll to position [1144, 0]
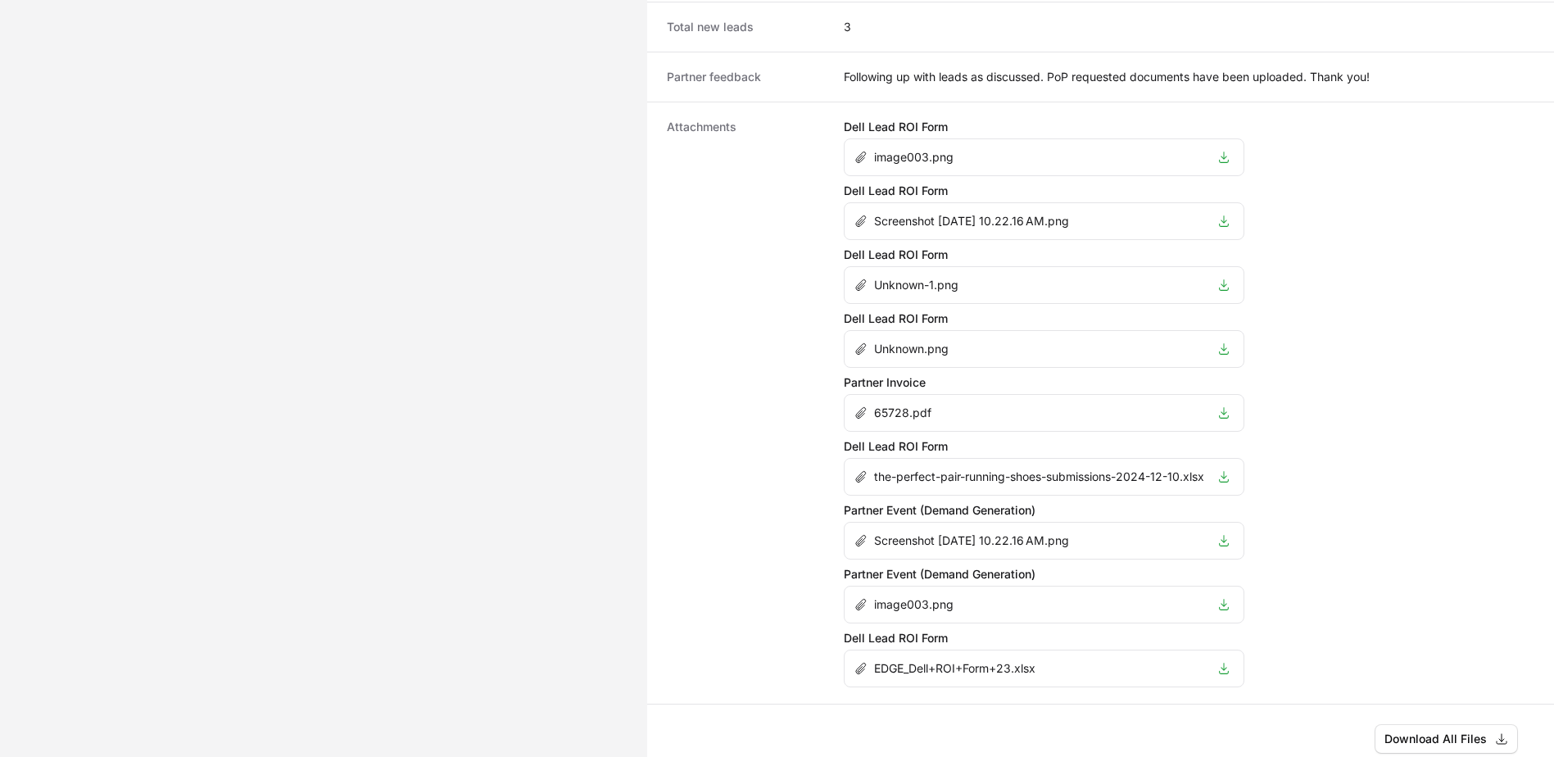
click at [1150, 149] on div "image003.png" at bounding box center [1029, 157] width 350 height 16
click at [1221, 143] on li "image003.png" at bounding box center [1043, 157] width 399 height 36
click at [1230, 151] on icon "Activity details" at bounding box center [1223, 157] width 13 height 13
click at [1230, 215] on icon "Activity details" at bounding box center [1223, 221] width 13 height 13
click at [1226, 278] on icon "Activity details" at bounding box center [1223, 284] width 13 height 13
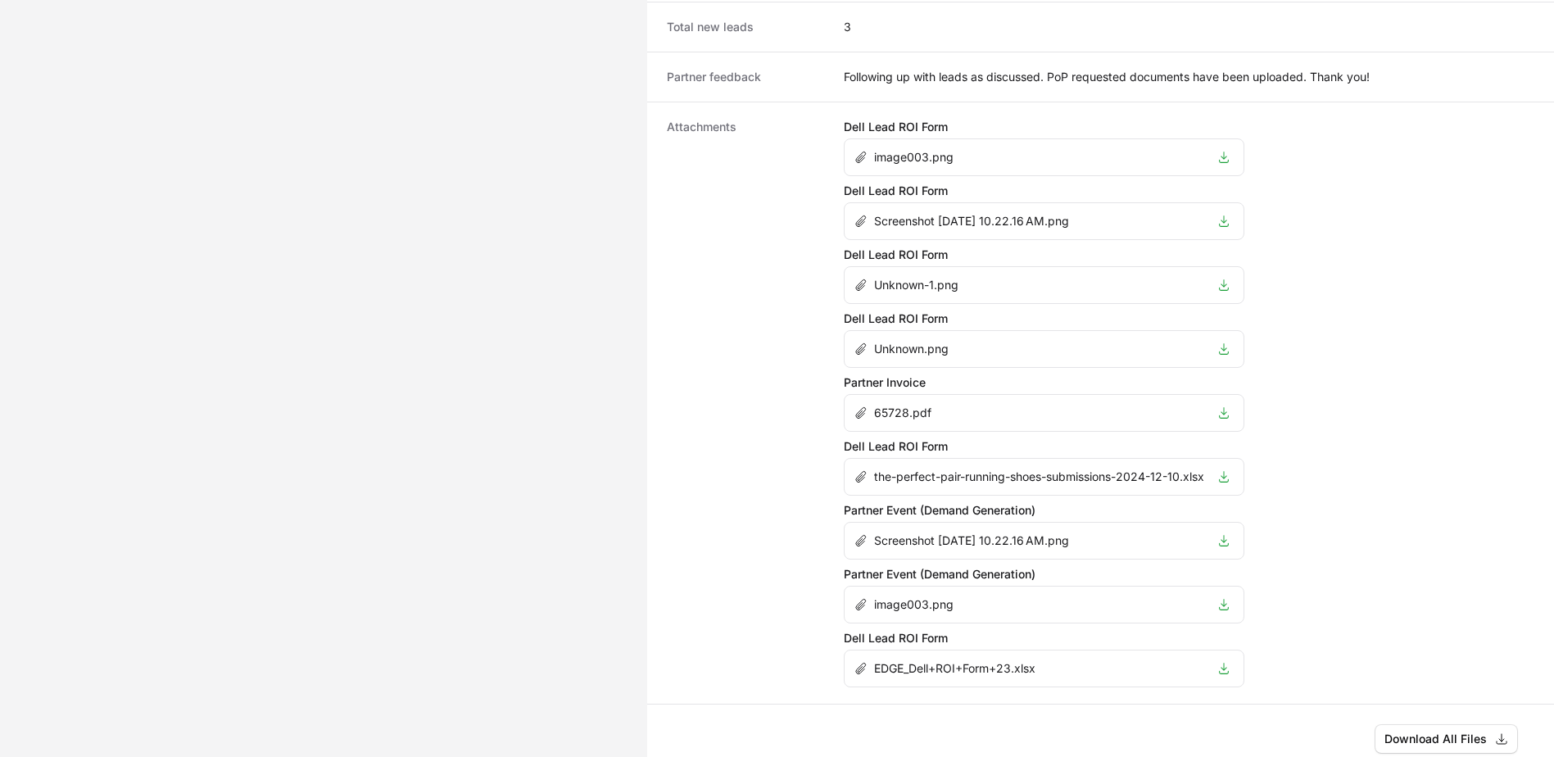
click at [1235, 340] on li "Unknown.png" at bounding box center [1043, 349] width 399 height 36
click at [1228, 342] on icon "Activity details" at bounding box center [1223, 348] width 13 height 13
click at [1222, 406] on icon "Activity details" at bounding box center [1223, 412] width 13 height 13
click at [1228, 535] on icon "Activity details" at bounding box center [1225, 540] width 10 height 11
click at [1214, 595] on li "image003.png" at bounding box center [1043, 604] width 399 height 36
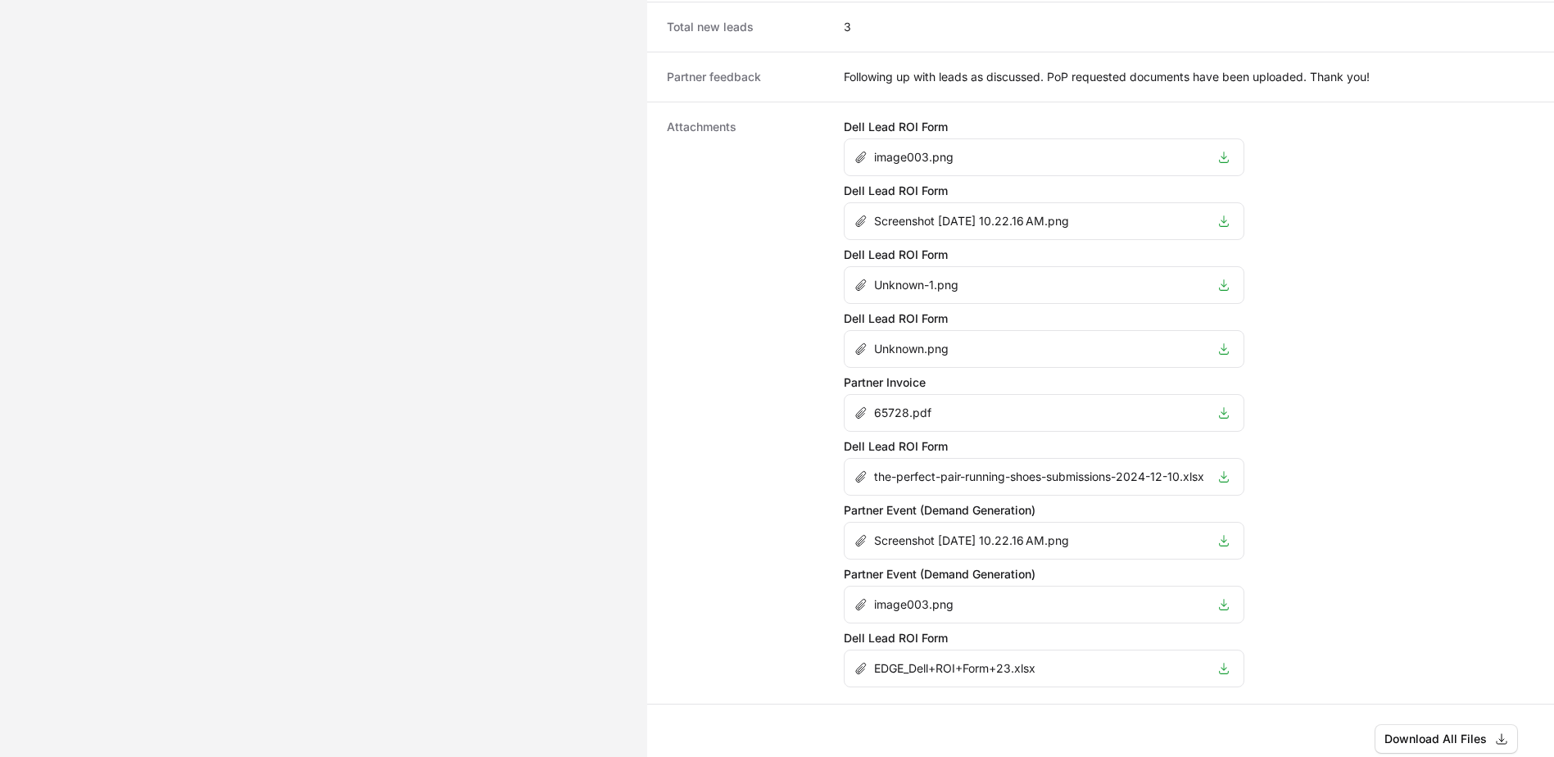
click at [1229, 598] on icon "Activity details" at bounding box center [1223, 604] width 13 height 13
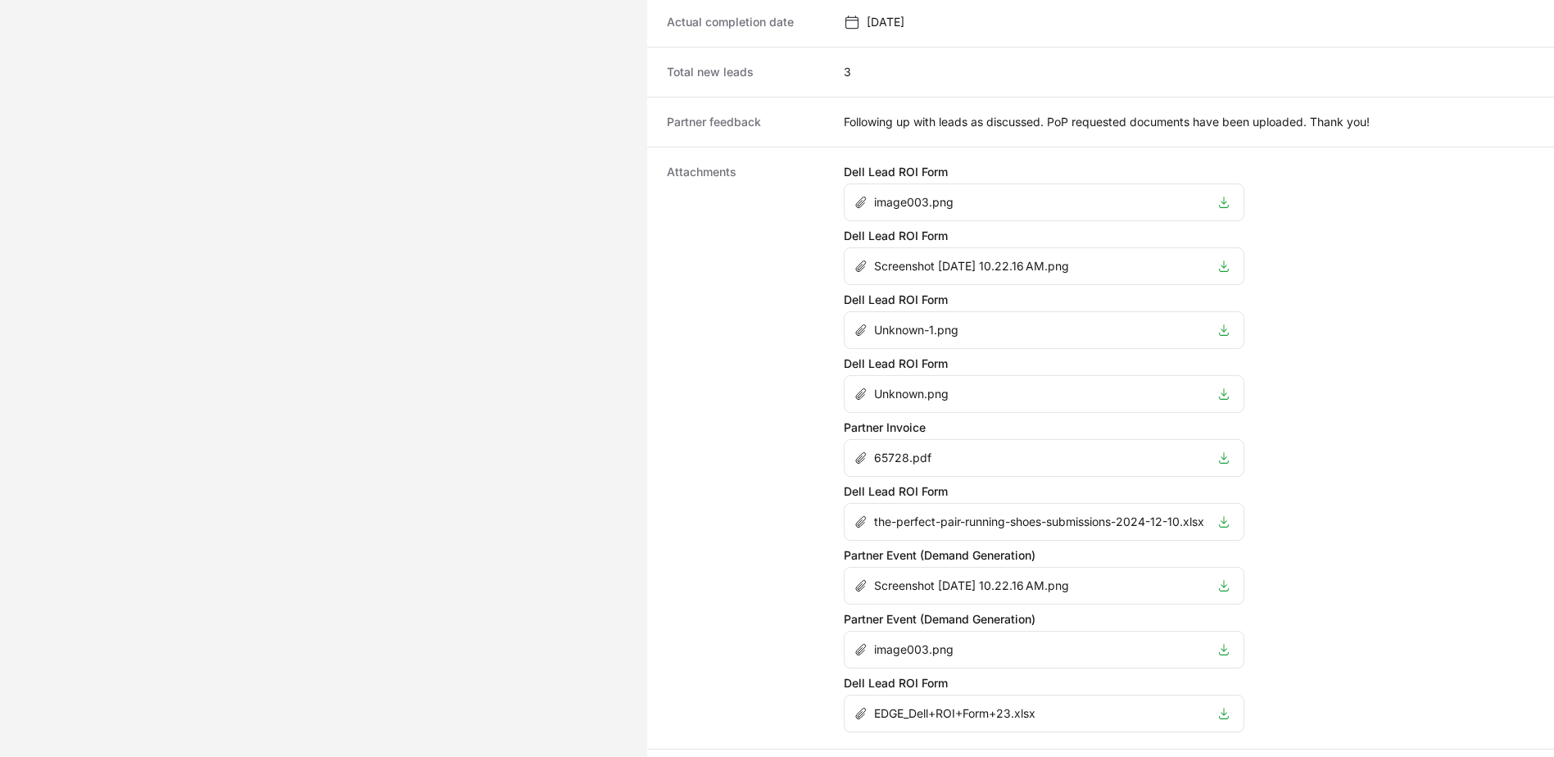
scroll to position [1062, 0]
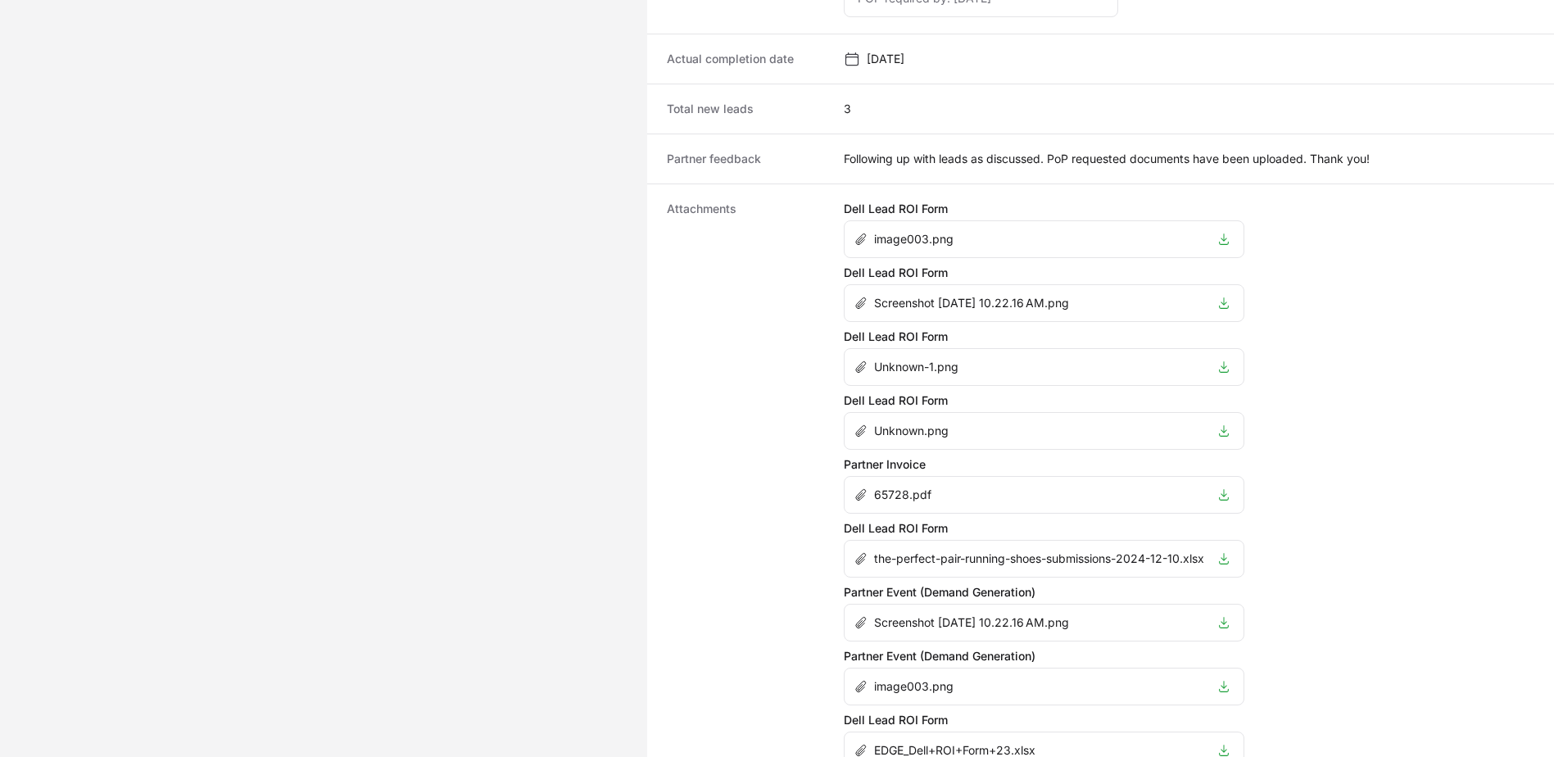
click at [1230, 360] on icon "Activity details" at bounding box center [1223, 366] width 13 height 13
click at [1243, 542] on li "the-perfect-pair-running-shoes-submissions-2024-12-10.xlsx" at bounding box center [1043, 559] width 399 height 36
click at [1230, 552] on icon "Activity details" at bounding box center [1223, 558] width 13 height 13
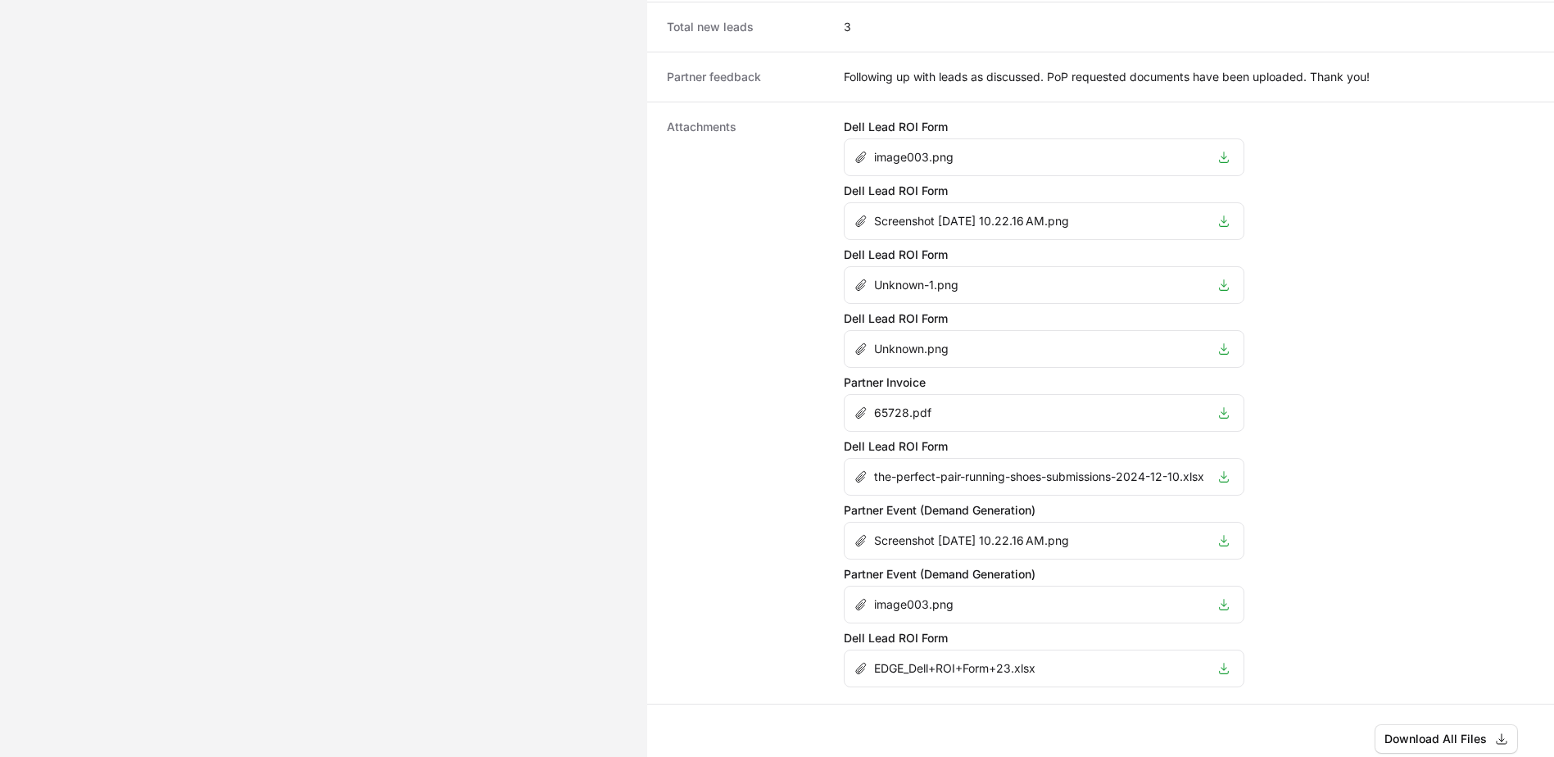
click at [1229, 535] on icon "Activity details" at bounding box center [1225, 540] width 10 height 11
